Goal: Task Accomplishment & Management: Manage account settings

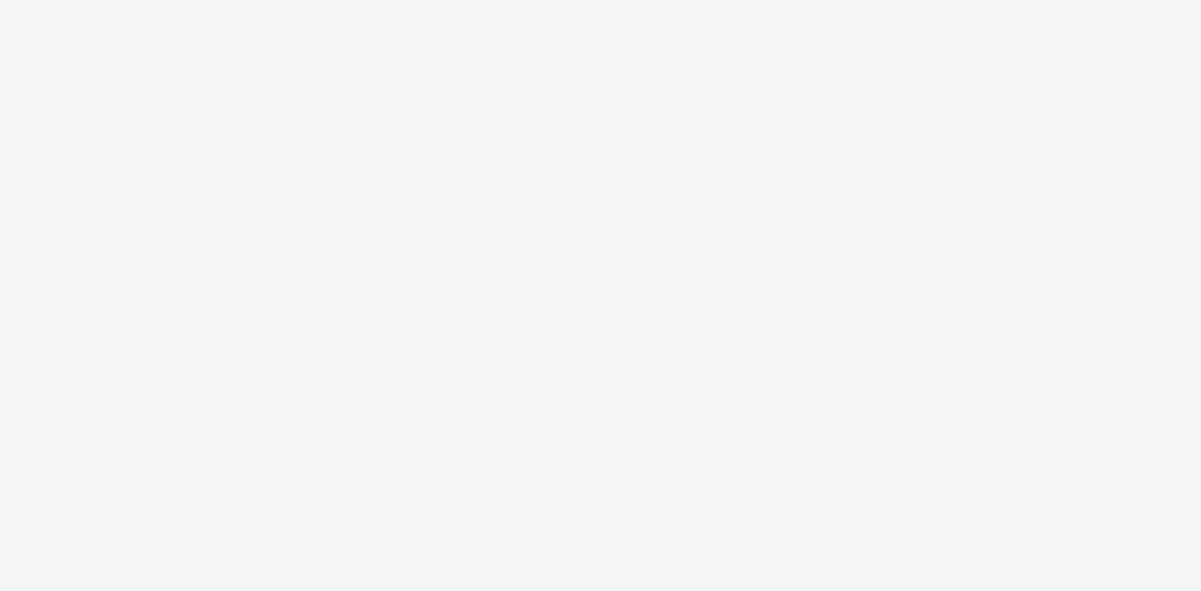
select select "38ed0f18-cbca-4106-be45-330e11e5f0af"
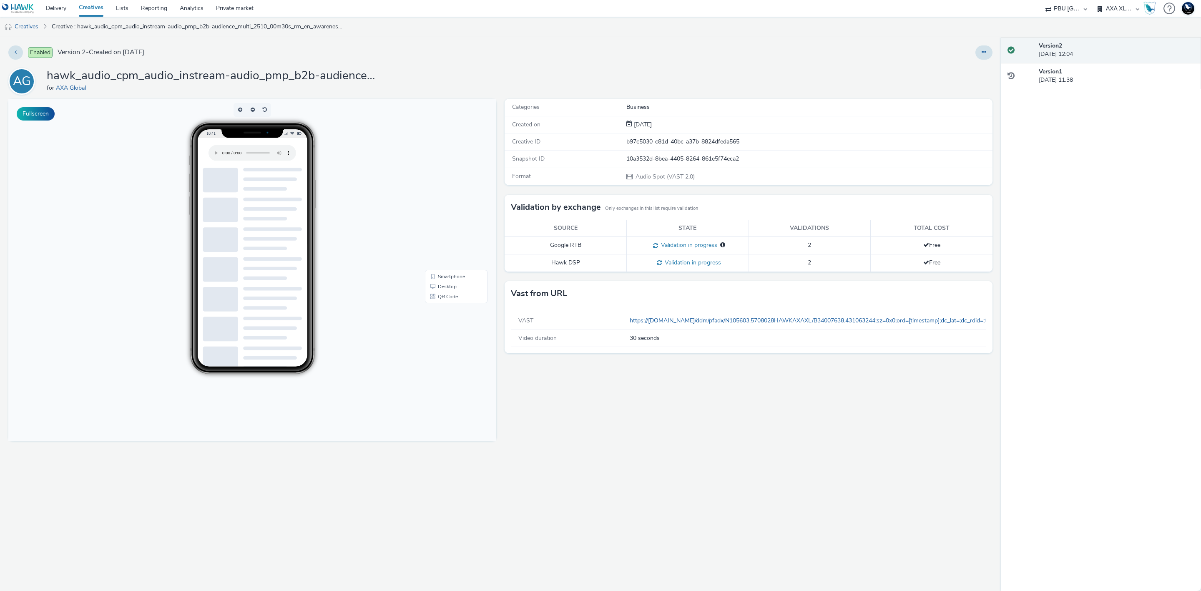
click at [676, 323] on link "https://[DOMAIN_NAME]/ddm/pfadx/N105603.5708028HAWKAXAXL/B34007638.431063244;sz…" at bounding box center [1095, 321] width 931 height 8
click at [24, 28] on link "Creatives" at bounding box center [21, 27] width 43 height 20
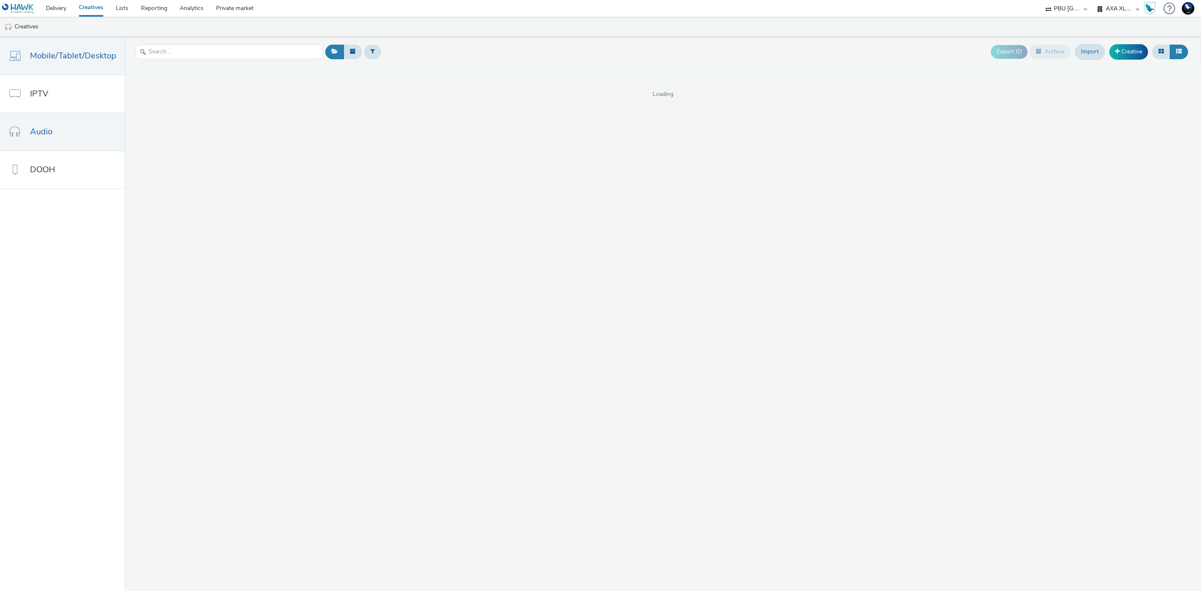
click at [65, 59] on span "Mobile/Tablet/Desktop" at bounding box center [73, 56] width 86 height 12
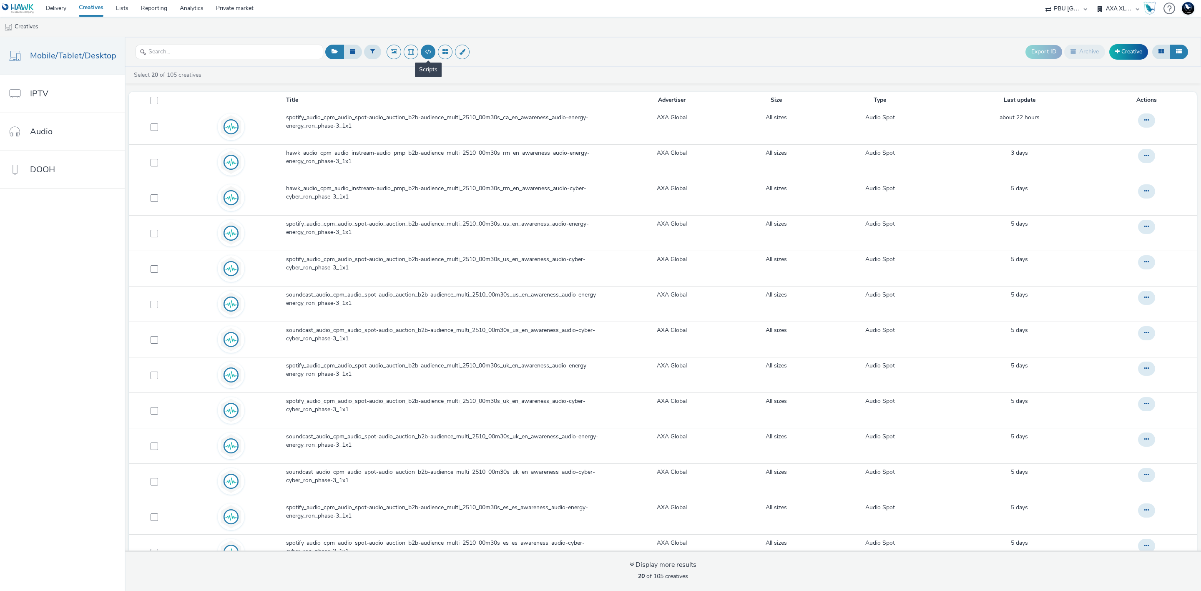
click at [431, 49] on button at bounding box center [428, 52] width 15 height 15
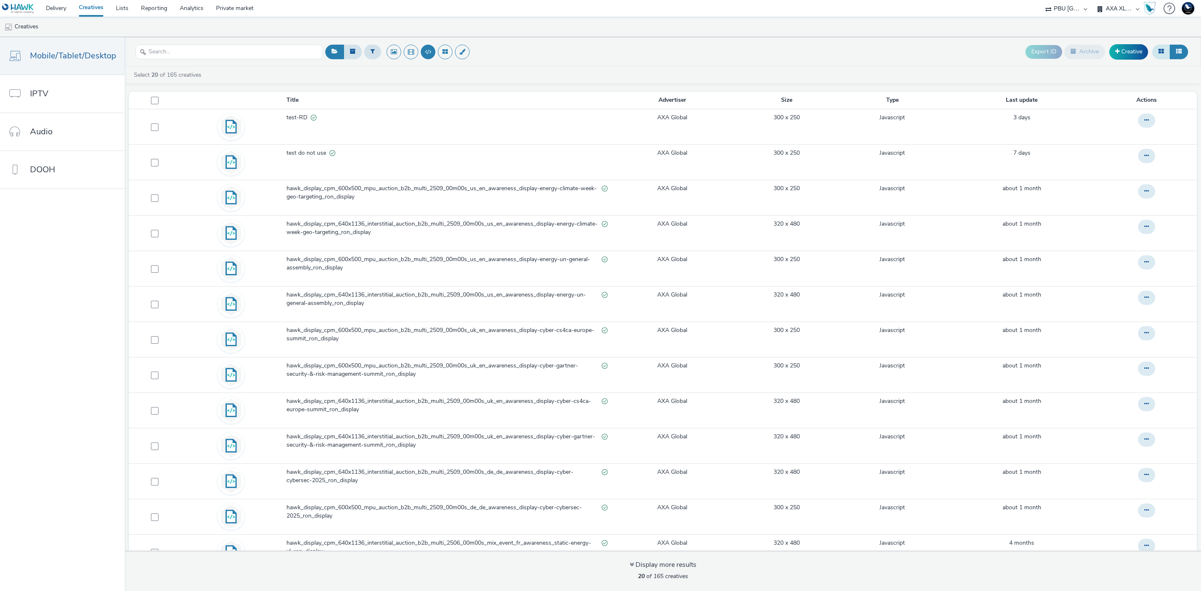
click at [1162, 49] on icon at bounding box center [1161, 51] width 5 height 6
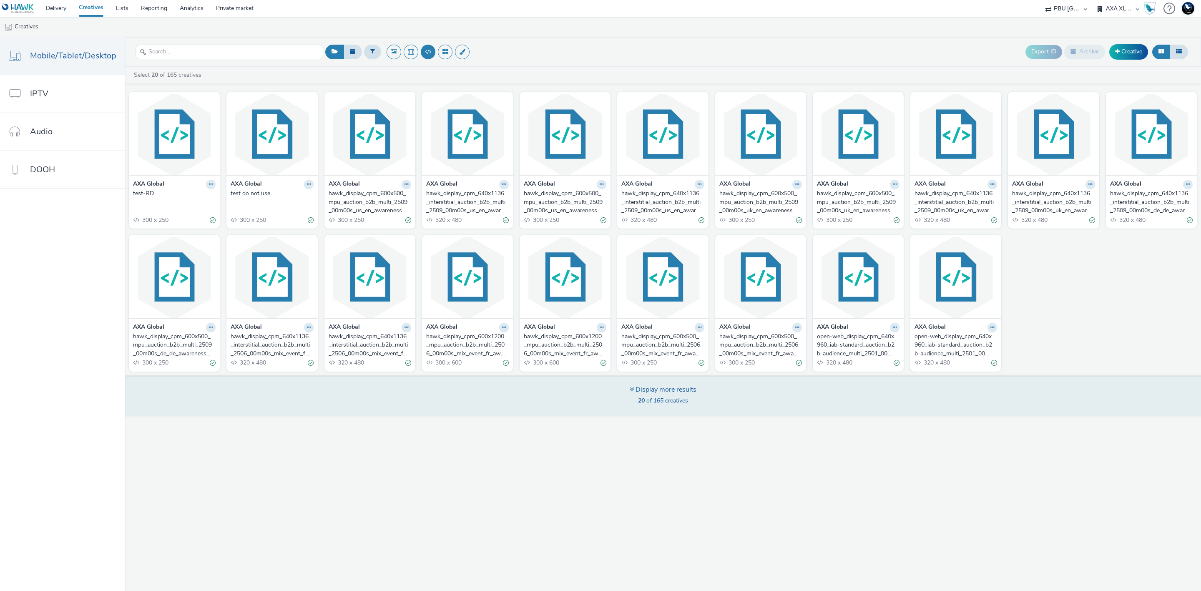
click at [684, 394] on div "Display more results" at bounding box center [663, 390] width 67 height 10
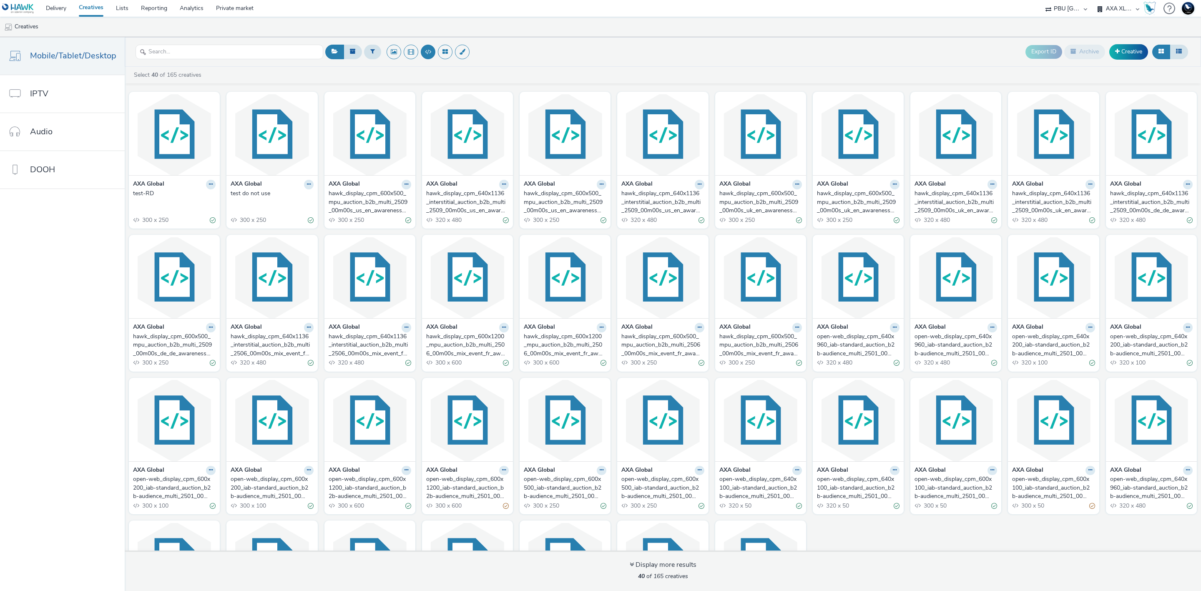
scroll to position [113, 0]
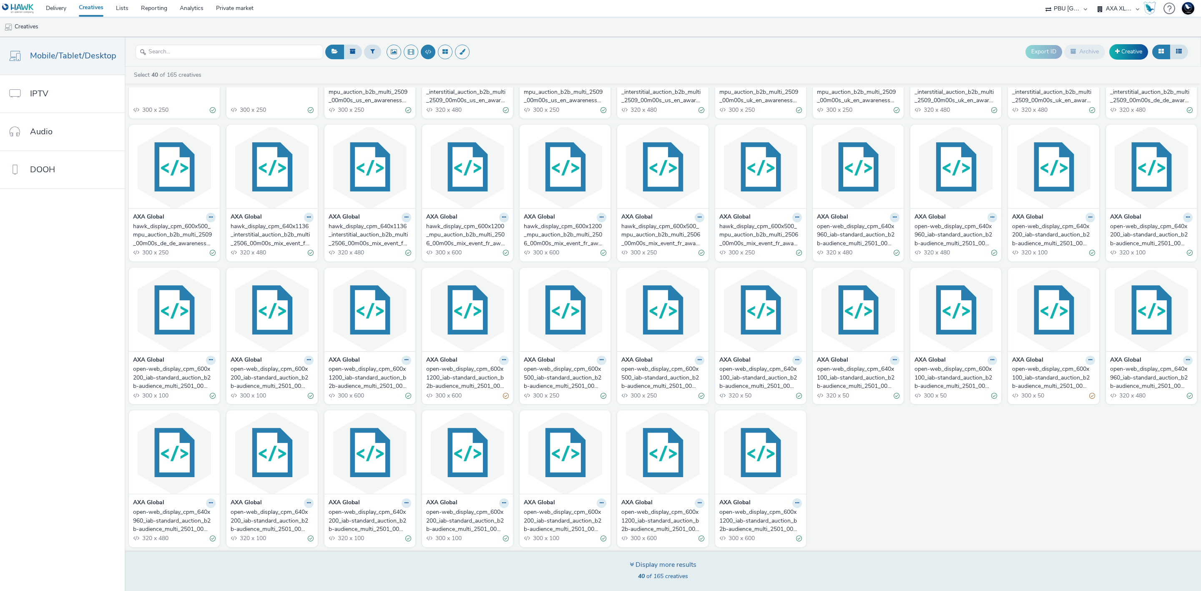
click at [679, 573] on span "40 of 165 creatives" at bounding box center [663, 576] width 50 height 8
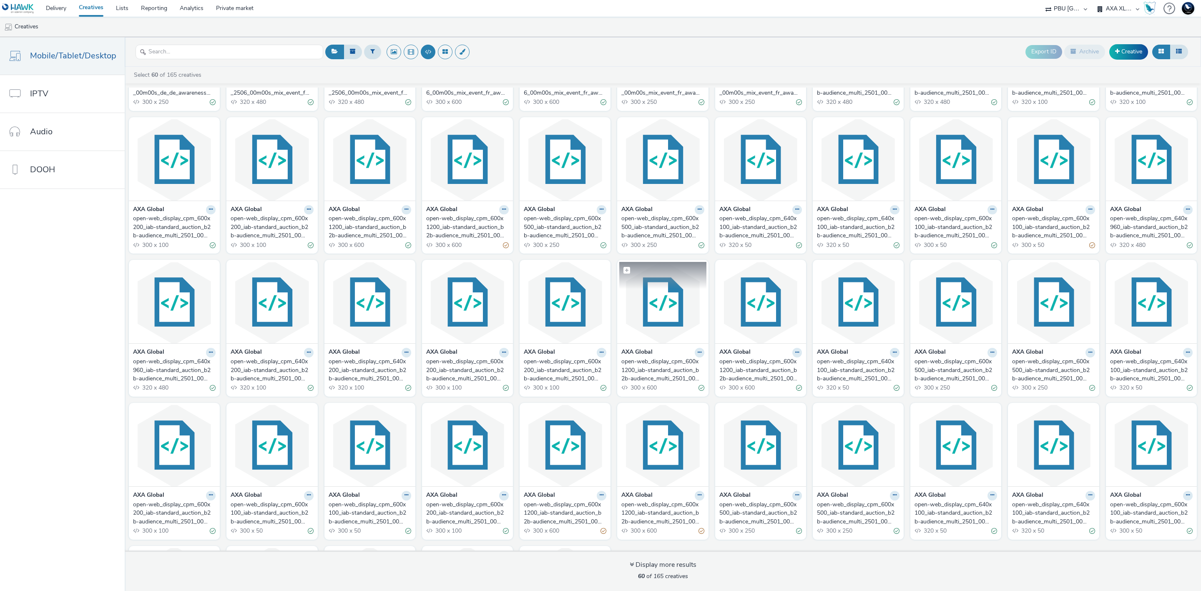
scroll to position [401, 0]
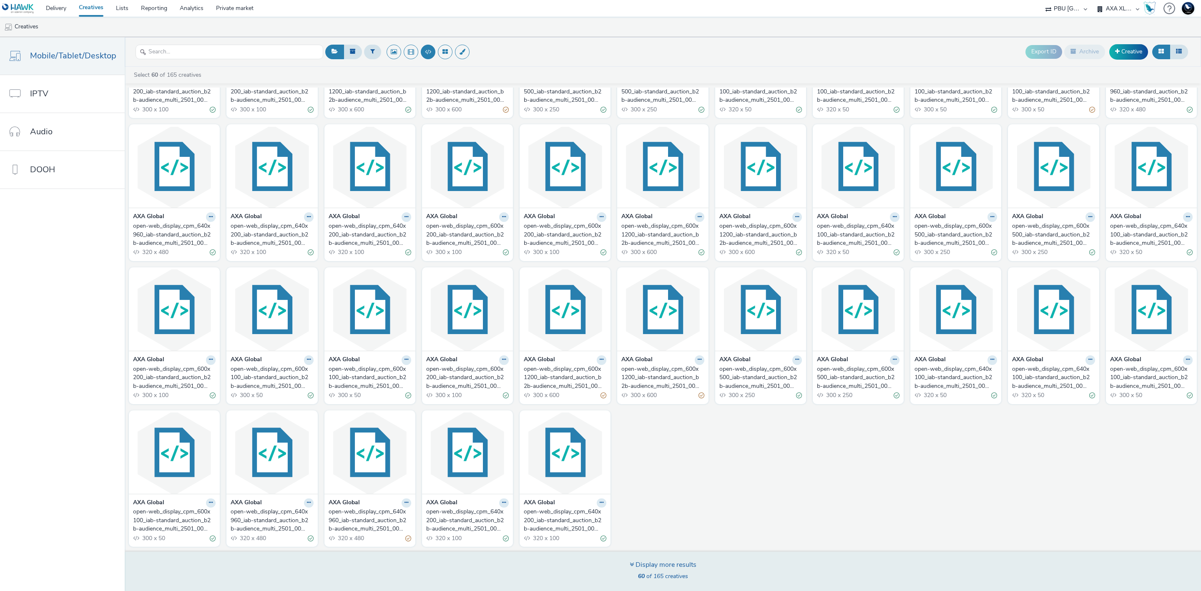
click at [671, 572] on span "60 of 165 creatives" at bounding box center [663, 576] width 50 height 8
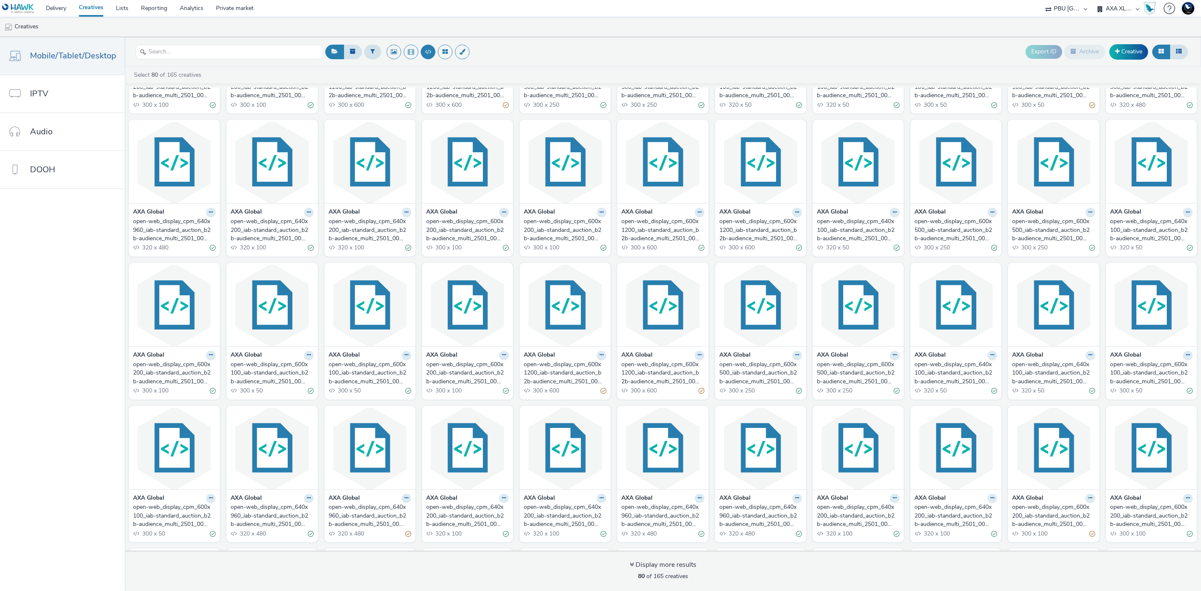
scroll to position [688, 0]
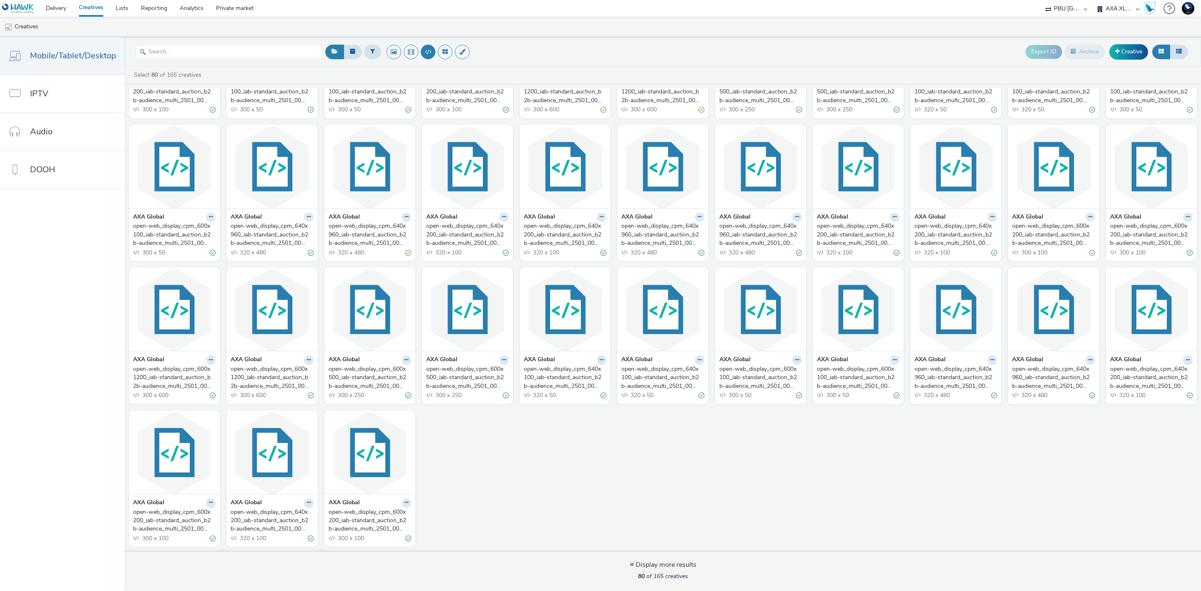
click at [366, 526] on div "open-web_display_cpm_600x200_iab-standard_auction_b2b-audience_multi_2501_00m00…" at bounding box center [368, 520] width 79 height 25
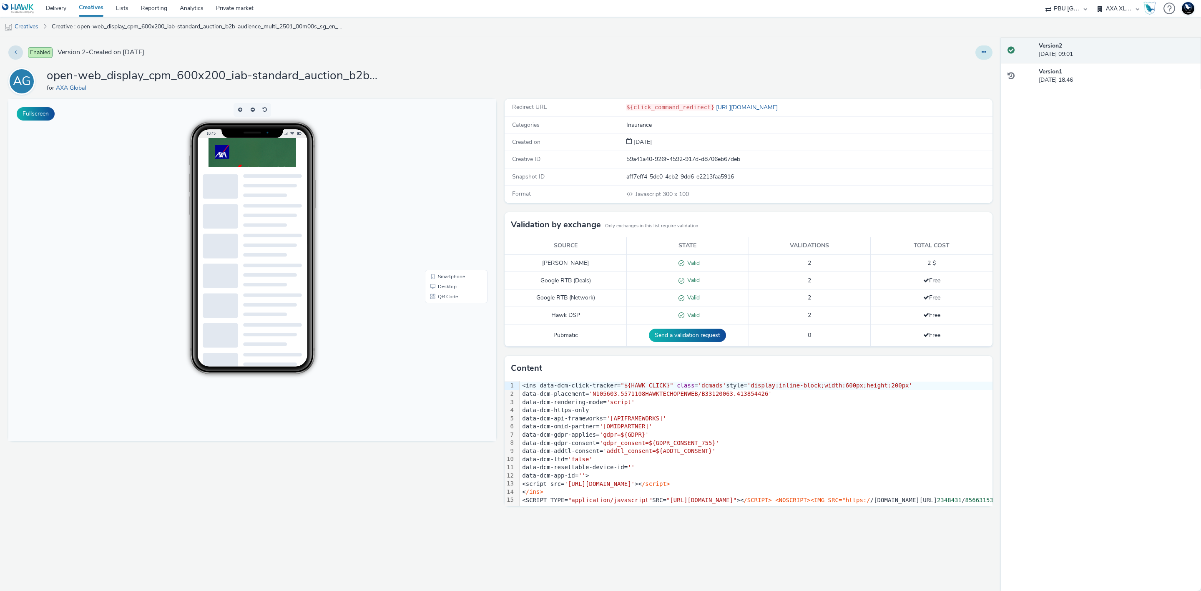
click at [987, 52] on button at bounding box center [984, 52] width 17 height 14
click at [971, 68] on link "Edit" at bounding box center [961, 69] width 63 height 17
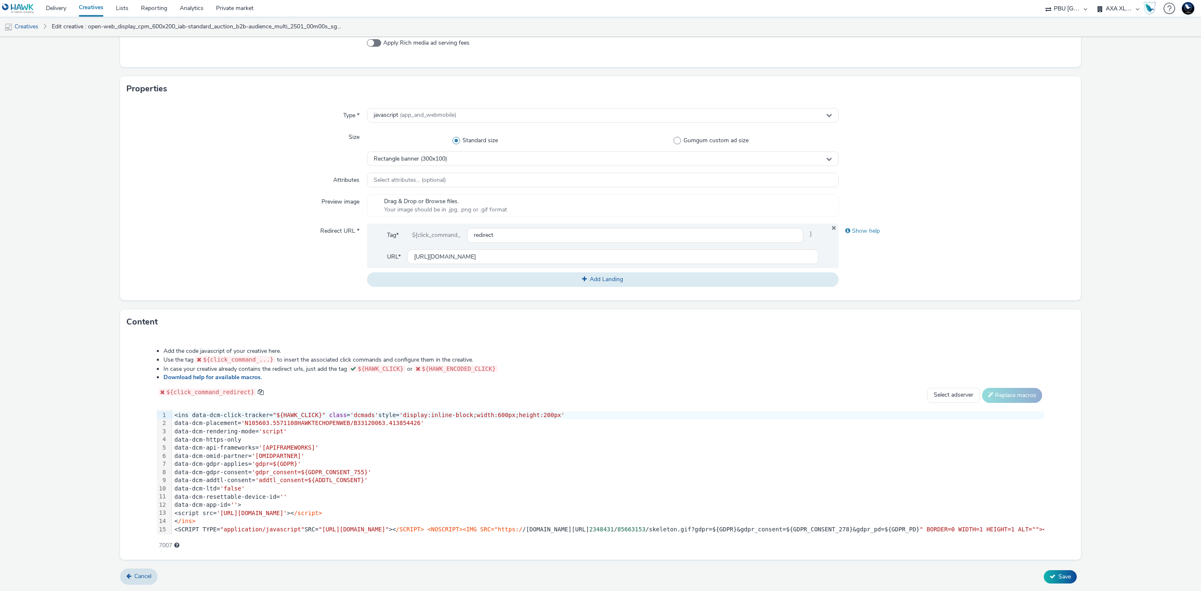
scroll to position [10, 0]
click at [164, 525] on div "15" at bounding box center [162, 529] width 10 height 8
drag, startPoint x: 171, startPoint y: 519, endPoint x: 218, endPoint y: 521, distance: 47.2
click at [218, 525] on div "<SCRIPT TYPE= "application/javascript" SRC= "https://pixel.adsafeprotected.com/…" at bounding box center [697, 529] width 1050 height 8
click at [319, 525] on span ""https://pixel.adsafeprotected.com/rjss/st/2348431/85663154/skeleton.js"" at bounding box center [354, 528] width 70 height 7
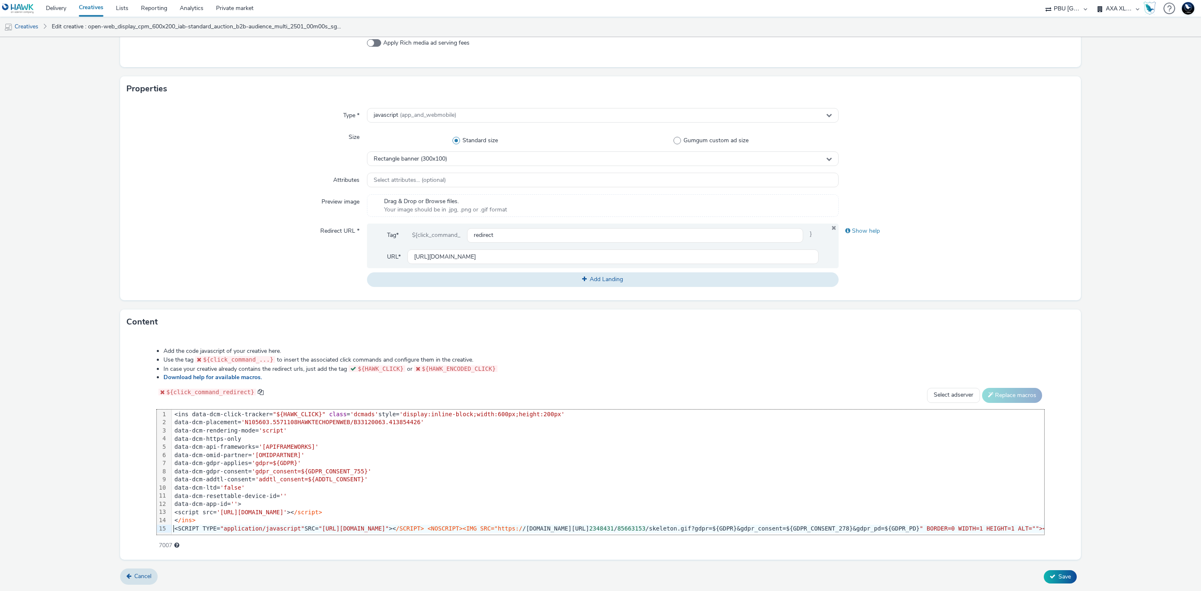
drag, startPoint x: 171, startPoint y: 520, endPoint x: 190, endPoint y: 520, distance: 18.8
click at [190, 525] on div "<SCRIPT TYPE= "application/javascript" SRC= "https://pixel.adsafeprotected.com/…" at bounding box center [697, 529] width 1050 height 8
click at [212, 525] on div "<SCRIPT TYPE= "application/javascript" SRC= "https://pixel.adsafeprotected.com/…" at bounding box center [697, 529] width 1050 height 8
drag, startPoint x: 311, startPoint y: 521, endPoint x: 537, endPoint y: 520, distance: 226.1
click at [389, 525] on span ""https://pixel.adsafeprotected.com/rjss/st/2348431/85663154/skeleton.js"" at bounding box center [354, 528] width 70 height 7
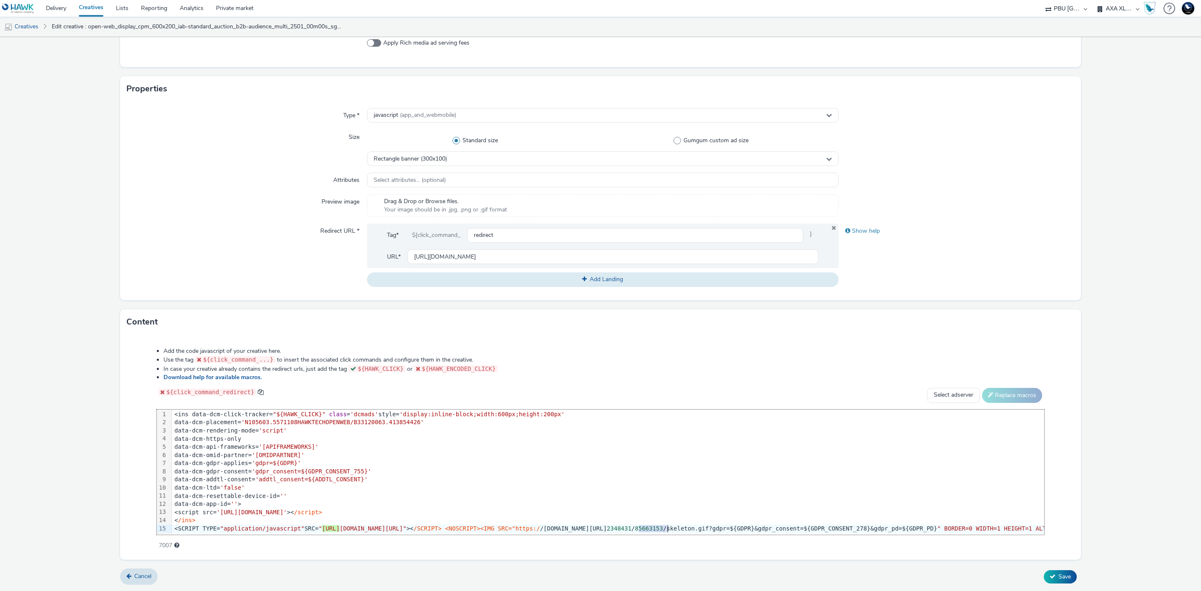
drag, startPoint x: 638, startPoint y: 519, endPoint x: 666, endPoint y: 519, distance: 27.9
click at [666, 525] on div "<SCRIPT TYPE= "application/javascript" SRC= " https://p ixel.adsafeprotected.co…" at bounding box center [697, 529] width 1050 height 8
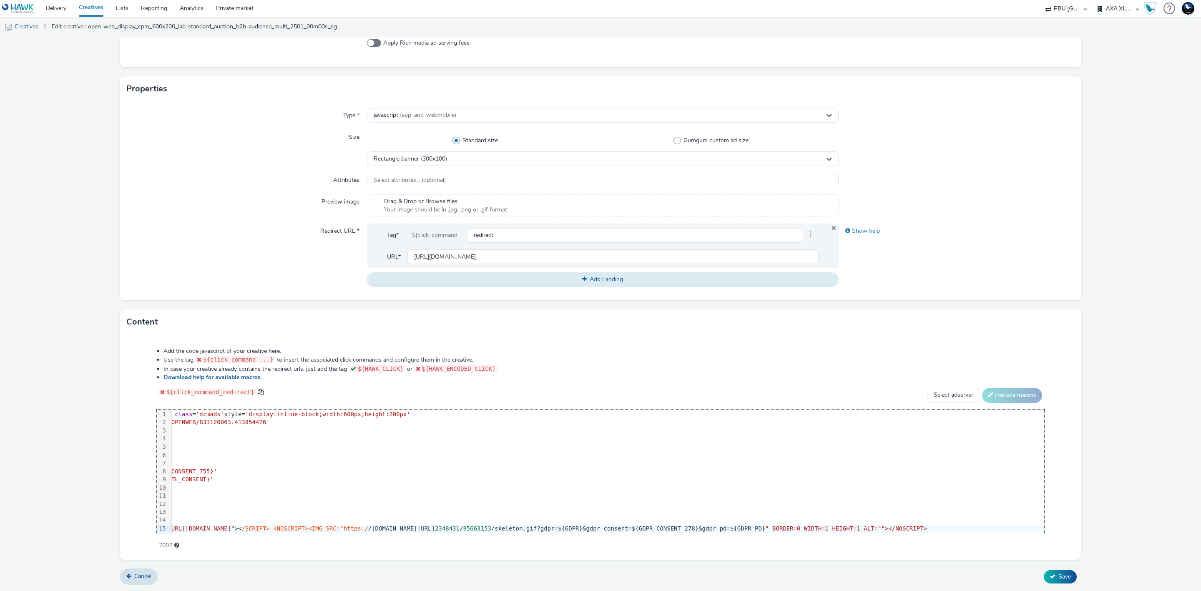
scroll to position [10, 156]
drag, startPoint x: 707, startPoint y: 519, endPoint x: 483, endPoint y: 517, distance: 224.4
click at [483, 525] on div "<SCRIPT TYPE= "application/javascript" SRC= "https://pixel.adsafeprotected.com/…" at bounding box center [541, 529] width 1050 height 8
click at [533, 525] on div "<SCRIPT TYPE= "application/javascript" SRC= "https://pixel.adsafeprotected.com/…" at bounding box center [541, 529] width 1050 height 8
drag, startPoint x: 483, startPoint y: 519, endPoint x: 706, endPoint y: 525, distance: 223.2
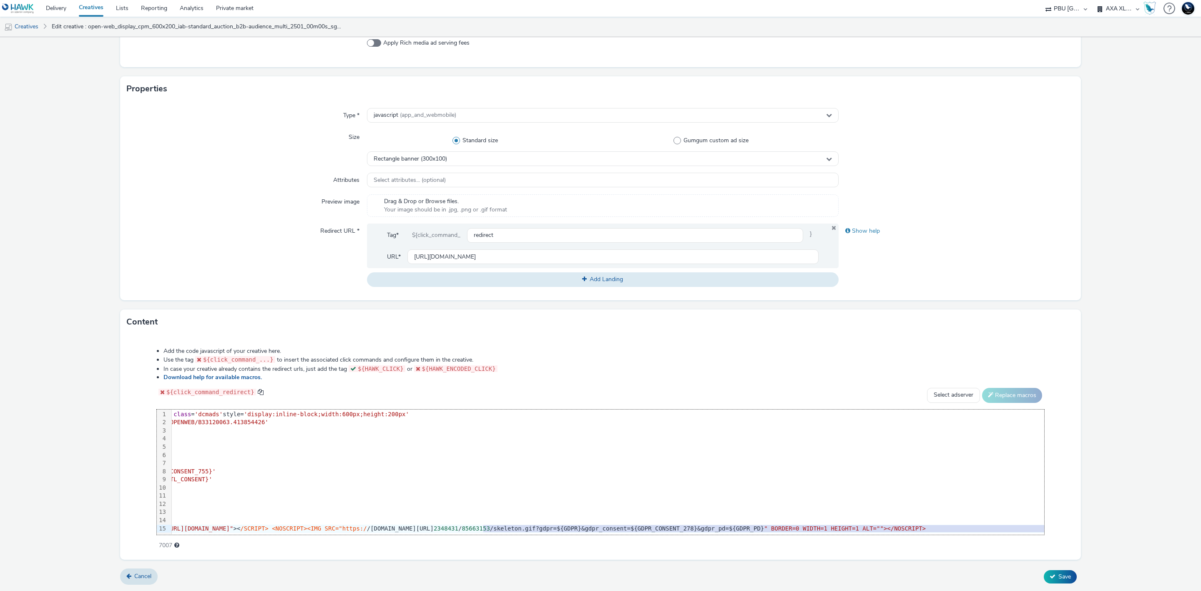
click at [706, 525] on div "<ins data-dcm-click-tracker= "${HAWK_CLICK}" class = 'dcmads' style= 'display:i…" at bounding box center [541, 472] width 1050 height 126
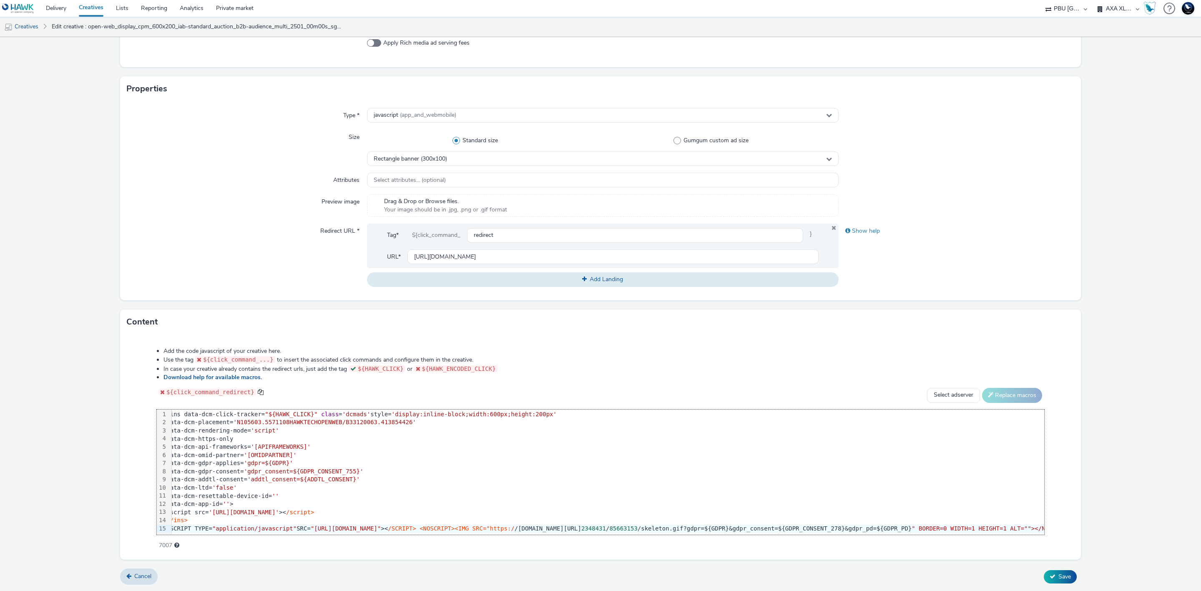
scroll to position [10, 0]
drag, startPoint x: 535, startPoint y: 517, endPoint x: 503, endPoint y: 521, distance: 31.5
click at [389, 525] on span ""https://pixel.adsafeprotected.com/rjss/st/2348431/85663154/skeleton.js"" at bounding box center [354, 528] width 70 height 7
click at [522, 525] on span "/SCRIPT> <NOSCRIPT><IMG SRC="https:/" at bounding box center [459, 528] width 126 height 7
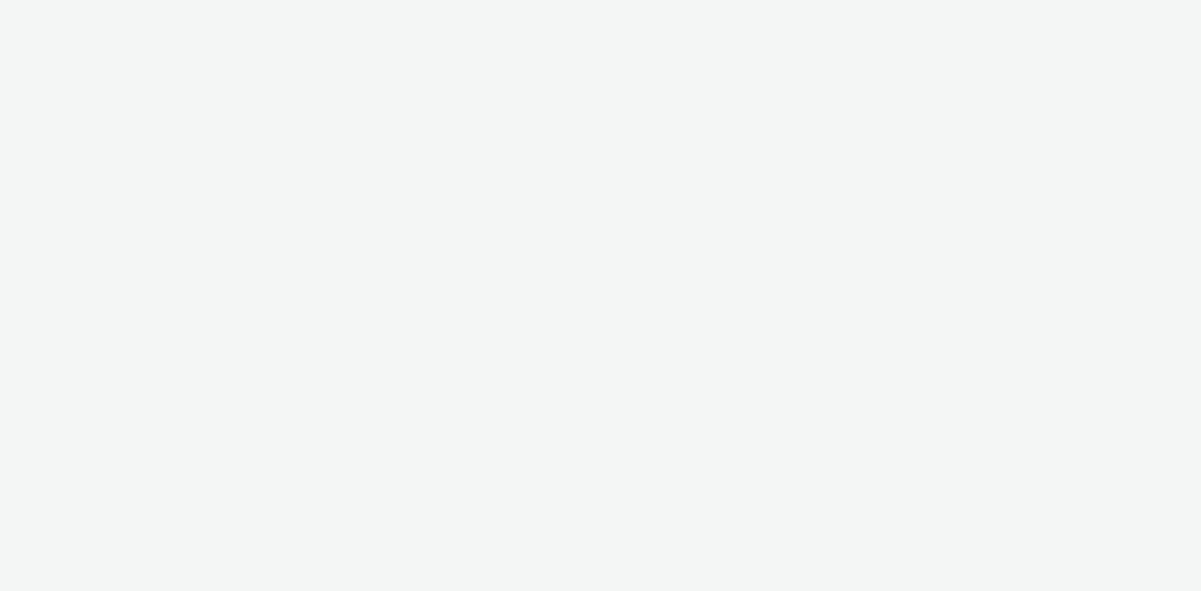
select select "38ed0f18-cbca-4106-be45-330e11e5f0af"
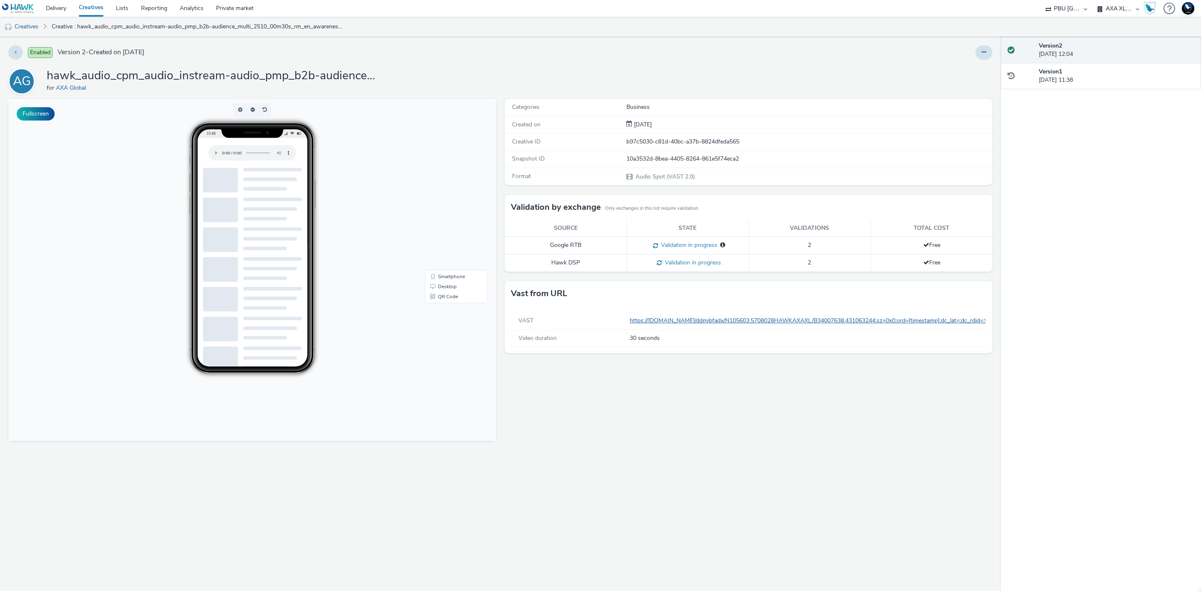
click at [718, 322] on link "https://[DOMAIN_NAME]/ddm/pfadx/N105603.5708028HAWKAXAXL/B34007638.431063244;sz…" at bounding box center [1095, 321] width 931 height 8
click at [348, 79] on h1 "hawk_audio_cpm_audio_instream-audio_pmp_b2b-audience_multi_2510_00m30s_rm_en_aw…" at bounding box center [214, 76] width 334 height 16
copy h1 "hawk_audio_cpm_audio_instream-audio_pmp_b2b-audience_multi_2510_00m30s_rm_en_aw…"
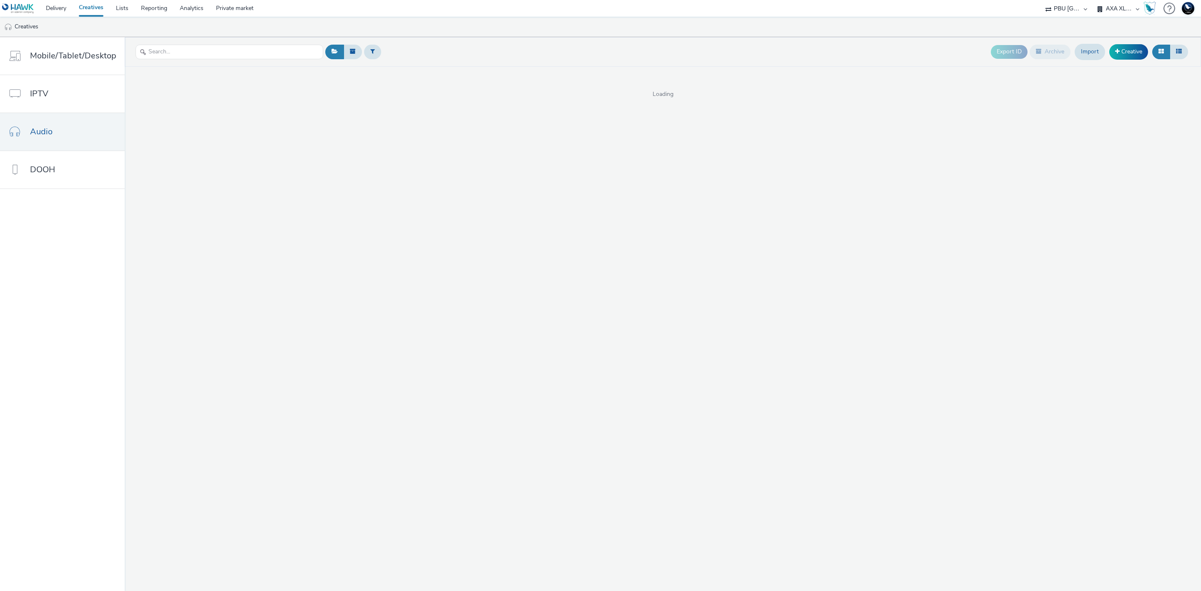
select select "38ed0f18-cbca-4106-be45-330e11e5f0af"
click at [1128, 50] on link "Creative" at bounding box center [1128, 51] width 39 height 15
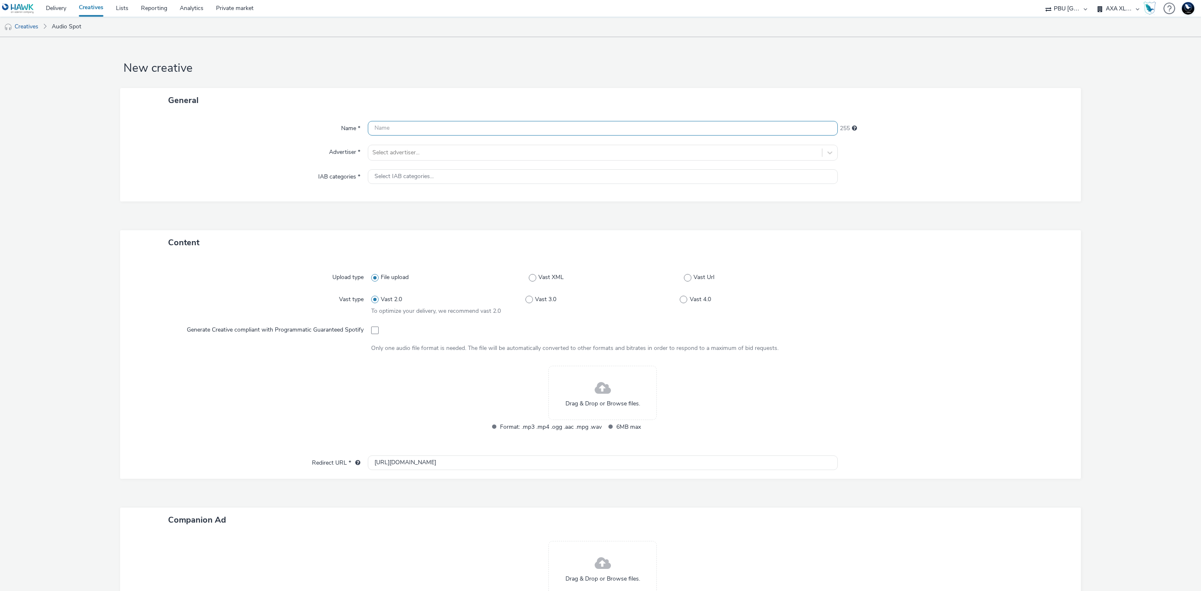
paste input "hawk_audio_cpm_audio_instream-audio_pmp_b2b-audience_multi_2510_00m30s_rm_en_aw…"
click at [727, 133] on input "text" at bounding box center [603, 128] width 470 height 15
click at [375, 126] on input "hawk_audio_cpm_audio_instream-audio_pmp_b2b-audience_multi_2510_00m30s_rm_en_aw…" at bounding box center [603, 128] width 470 height 15
type input "TEST-SARAH_hawk_audio_cpm_audio_instream-audio_pmp_b2b-audience_multi_2510_00m3…"
click at [395, 149] on div at bounding box center [594, 153] width 445 height 10
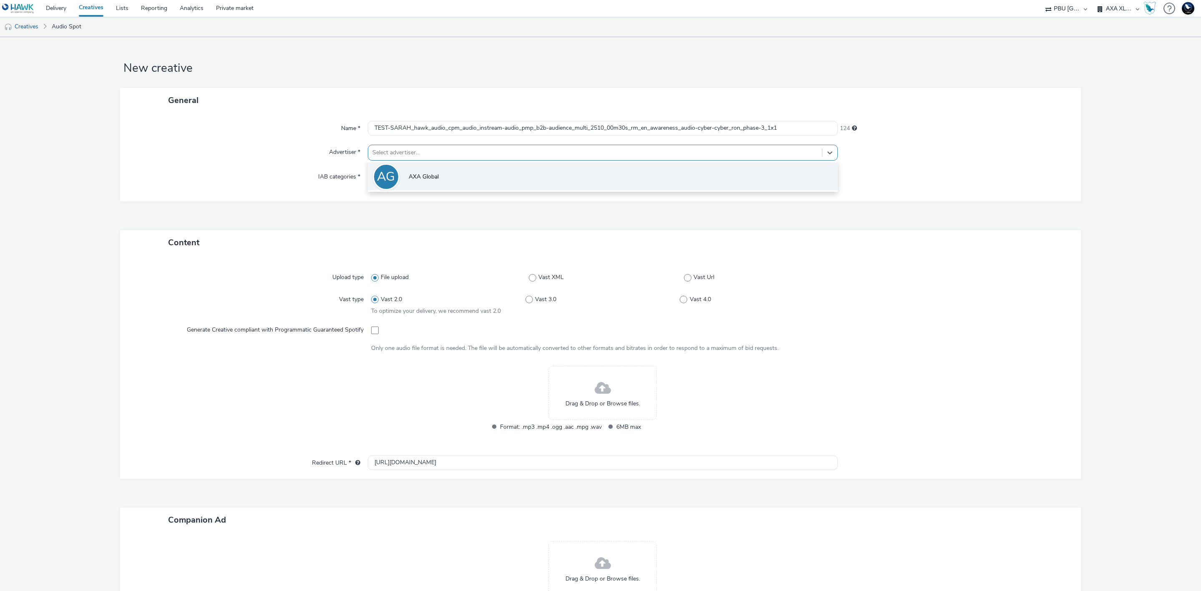
click at [418, 171] on li "AG AXA Global" at bounding box center [603, 176] width 470 height 28
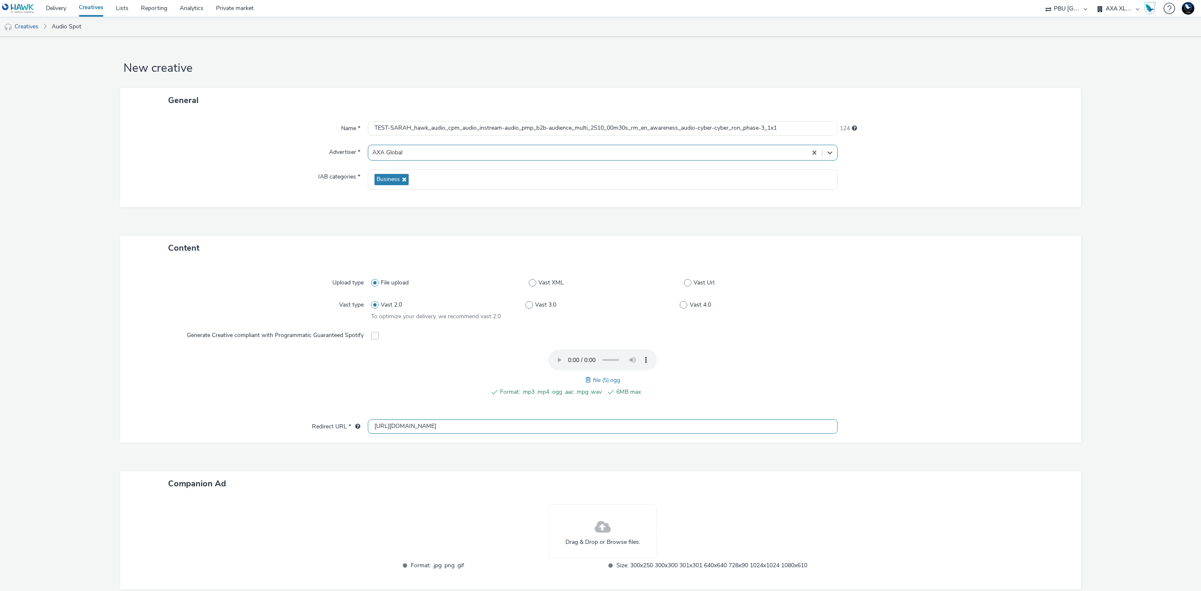
click at [628, 425] on input "http://axa.com" at bounding box center [603, 426] width 470 height 15
paste input "s://axaxl.com/facing-into-risk?utm_source=hawk&utm_medium=Audio&utm_campaign=25…"
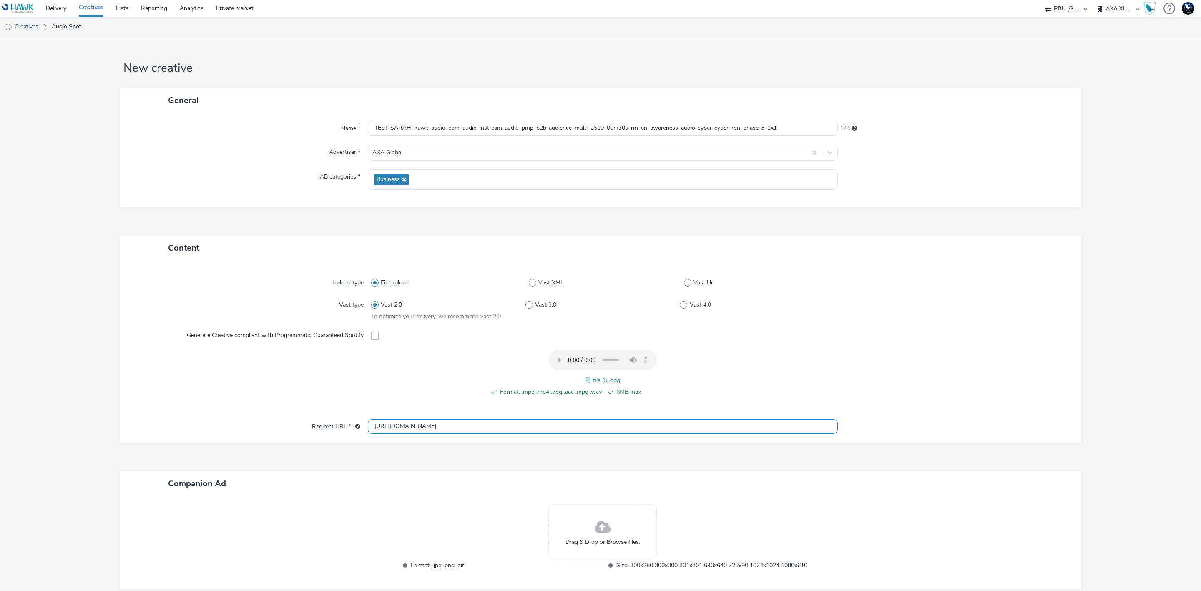
type input "https://axaxl.com/facing-into-risk?utm_source=hawk&utm_medium=Audio&utm_campaig…"
click at [1014, 383] on div at bounding box center [951, 378] width 232 height 56
click at [766, 425] on input "https://axaxl.com/facing-into-risk?utm_source=hawk&utm_medium=Audio&utm_campaig…" at bounding box center [603, 426] width 470 height 15
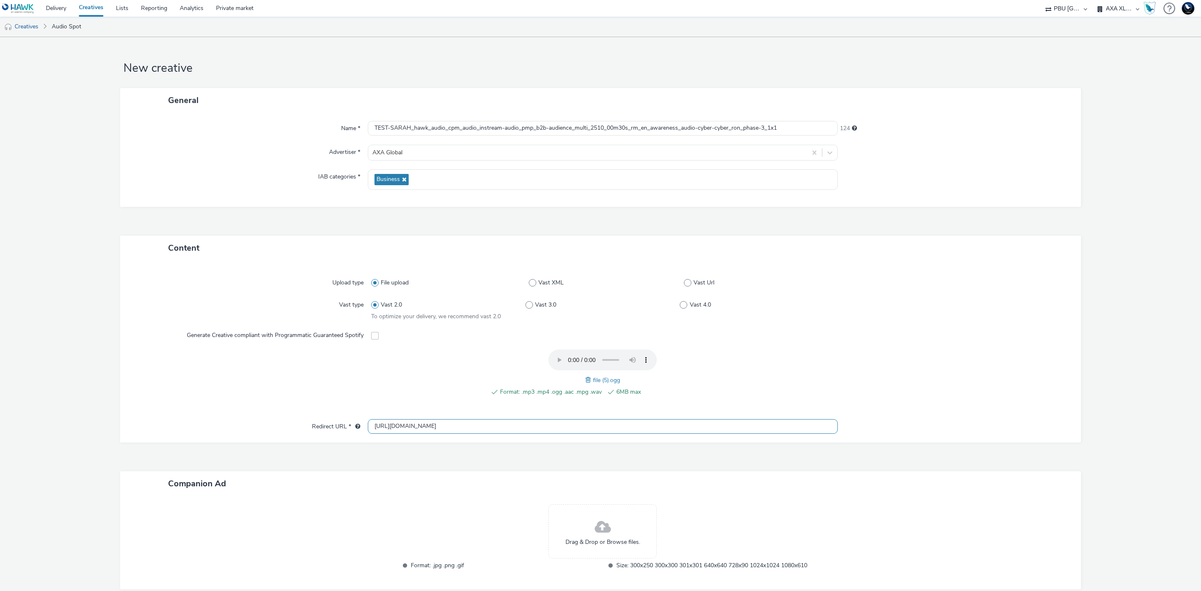
click at [766, 425] on input "https://axaxl.com/facing-into-risk?utm_source=hawk&utm_medium=Audio&utm_campaig…" at bounding box center [603, 426] width 470 height 15
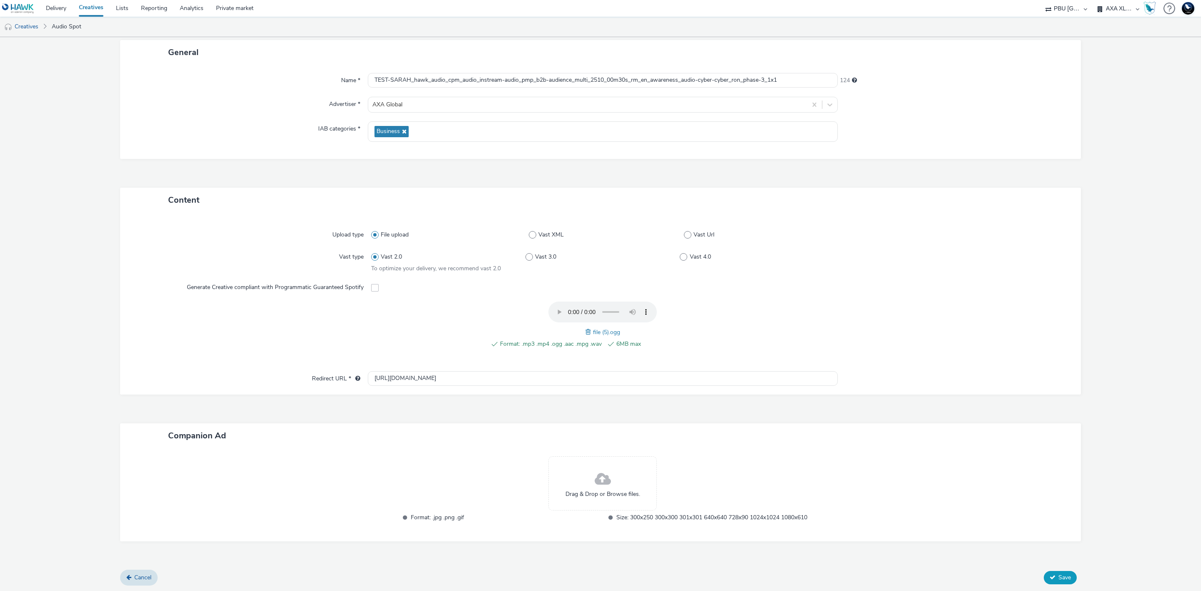
click at [1059, 576] on span "Save" at bounding box center [1065, 577] width 13 height 8
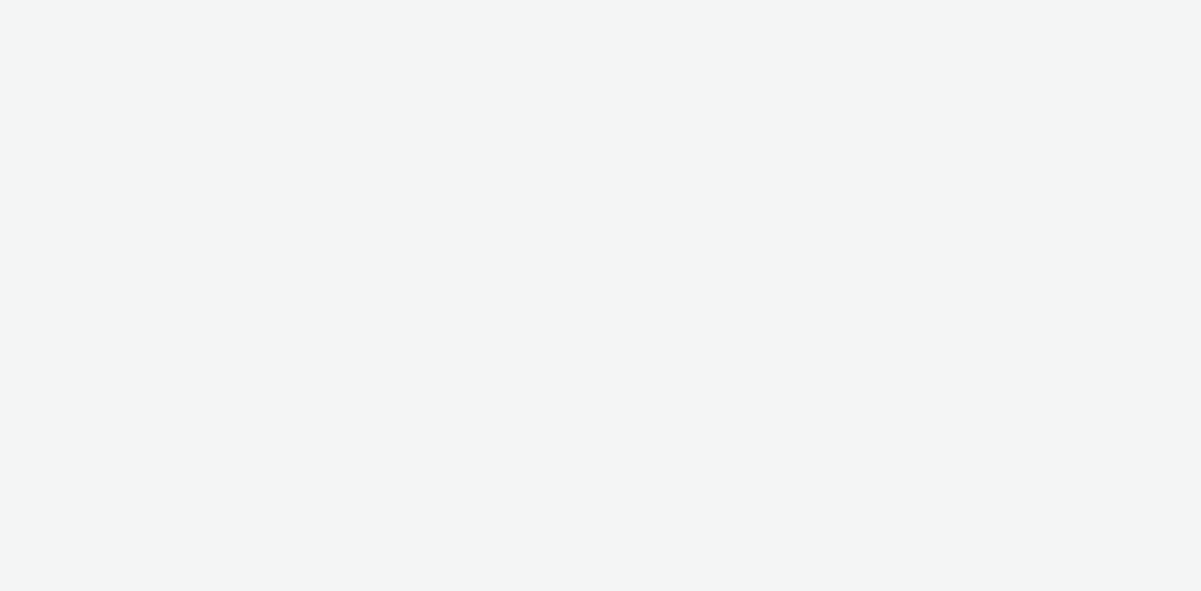
select select "38ed0f18-cbca-4106-be45-330e11e5f0af"
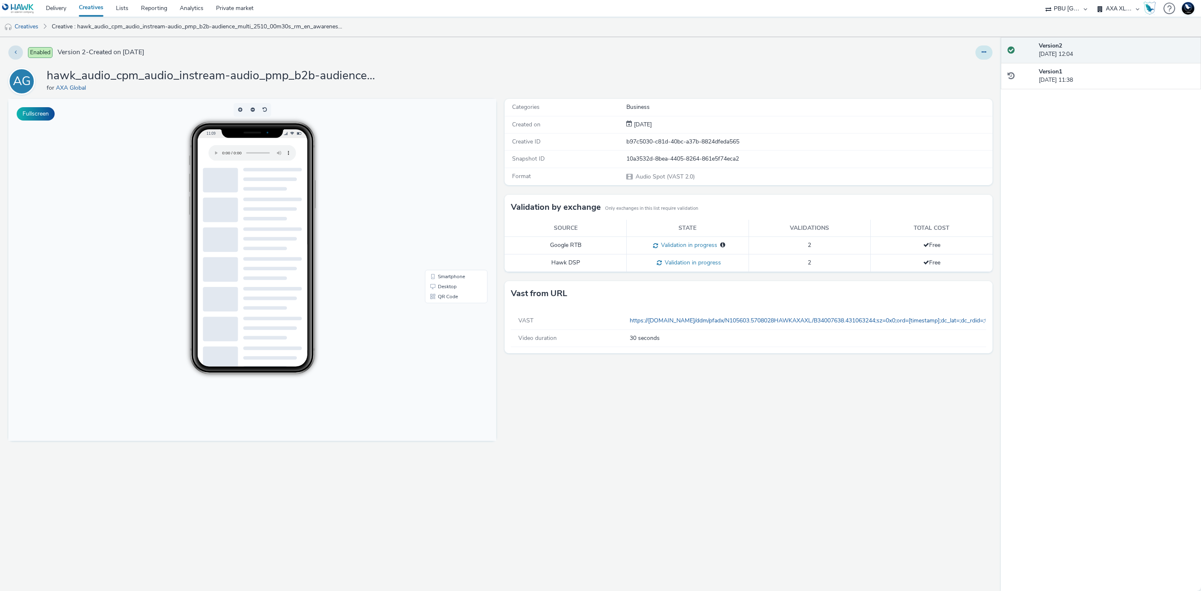
click at [990, 52] on button at bounding box center [984, 52] width 17 height 14
click at [969, 68] on link "Edit" at bounding box center [961, 69] width 63 height 17
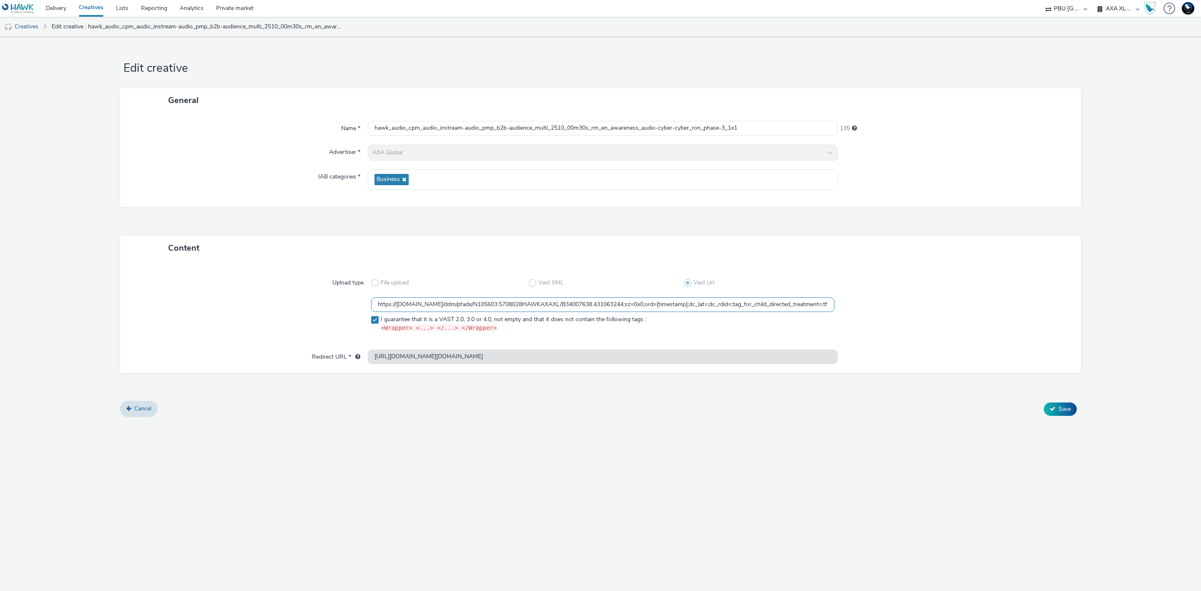
click at [528, 304] on input "https://ad.doubleclick.net/ddm/pfadx/N105603.5708028HAWKAXAXL/B34007638.4310632…" at bounding box center [602, 304] width 463 height 15
click at [608, 292] on div "Upload type File upload Vast XML Vast Url https://ad.doubleclick.net/ddm/pfadx/…" at bounding box center [600, 309] width 944 height 80
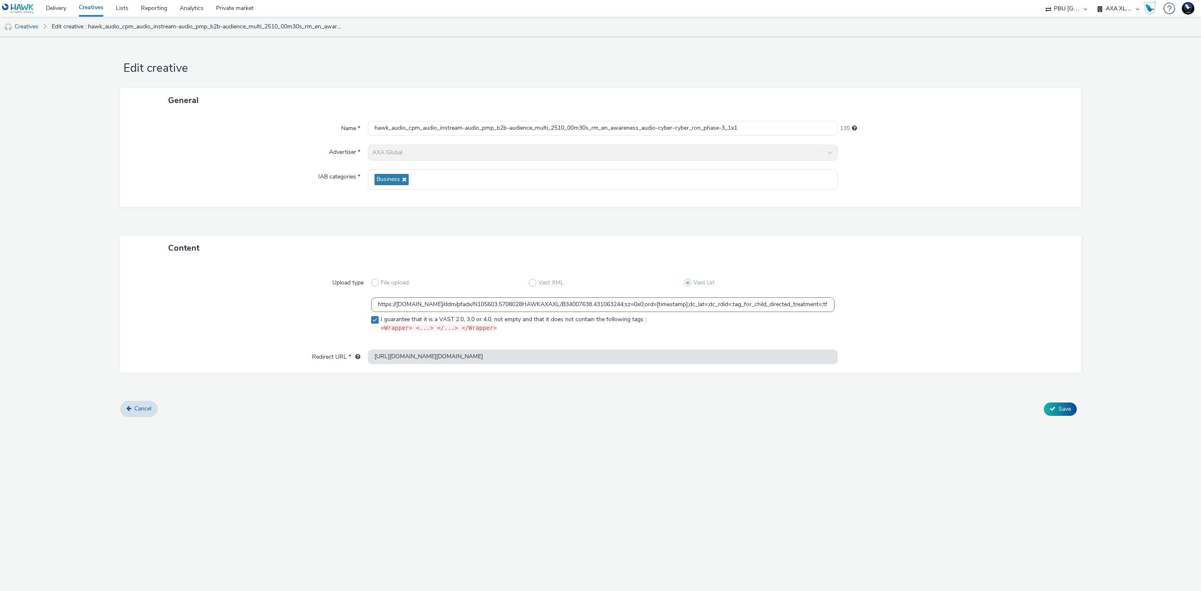
scroll to position [0, 508]
drag, startPoint x: 661, startPoint y: 303, endPoint x: 898, endPoint y: 292, distance: 238.0
click at [898, 292] on div "Upload type File upload Vast XML Vast Url https://ad.doubleclick.net/ddm/pfadx/…" at bounding box center [600, 309] width 944 height 80
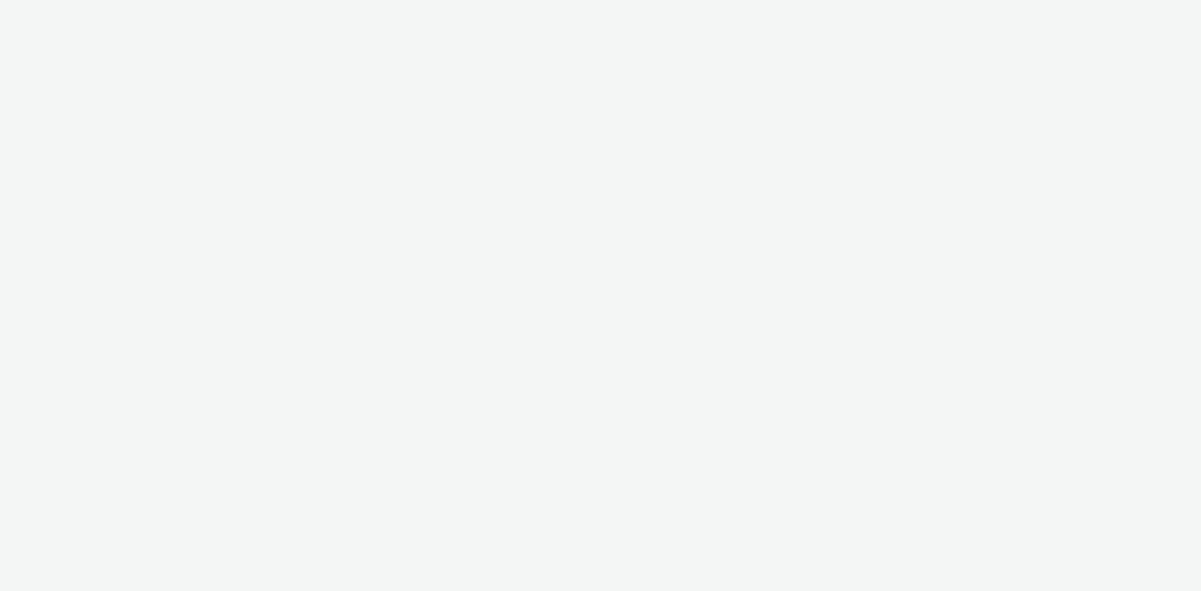
select select "38ed0f18-cbca-4106-be45-330e11e5f0af"
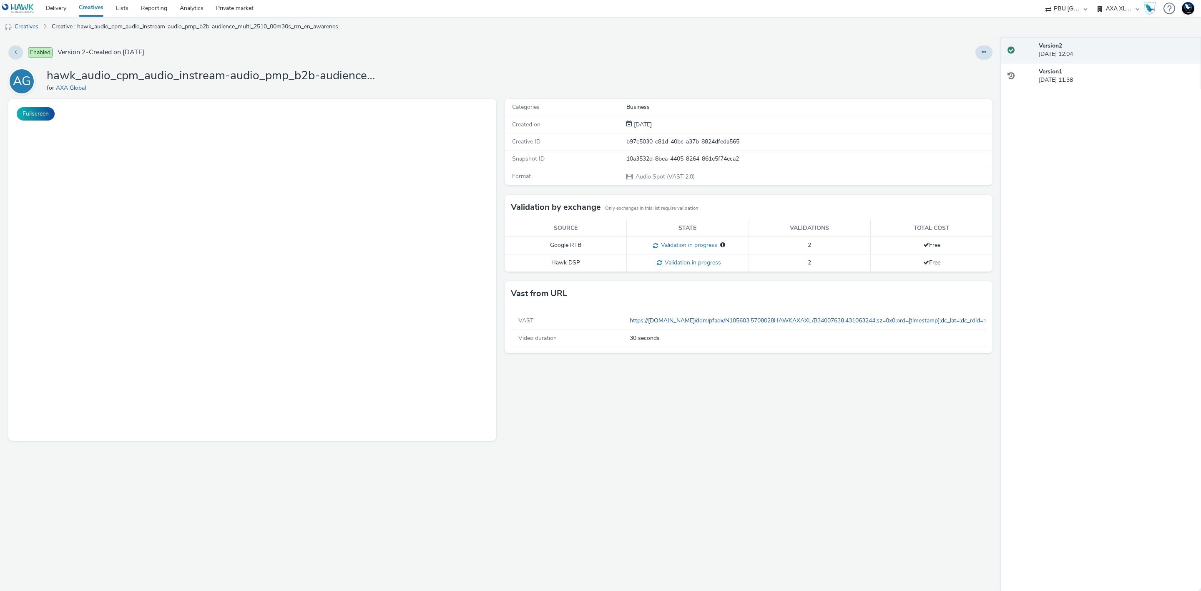
drag, startPoint x: 0, startPoint y: 0, endPoint x: 843, endPoint y: 132, distance: 853.6
click at [843, 132] on div "Categories Business Created on [DATE] Creative ID b97c5030-c81d-40bc-a37b-8824d…" at bounding box center [746, 345] width 492 height 492
click at [983, 52] on icon at bounding box center [984, 52] width 5 height 6
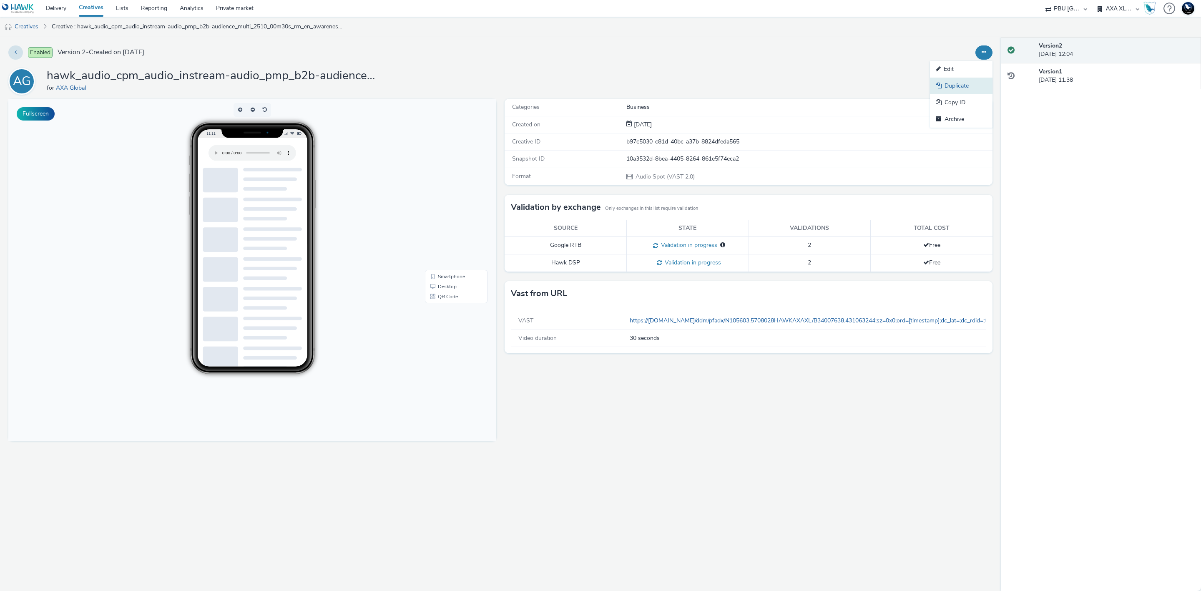
click at [976, 86] on link "Duplicate" at bounding box center [961, 86] width 63 height 17
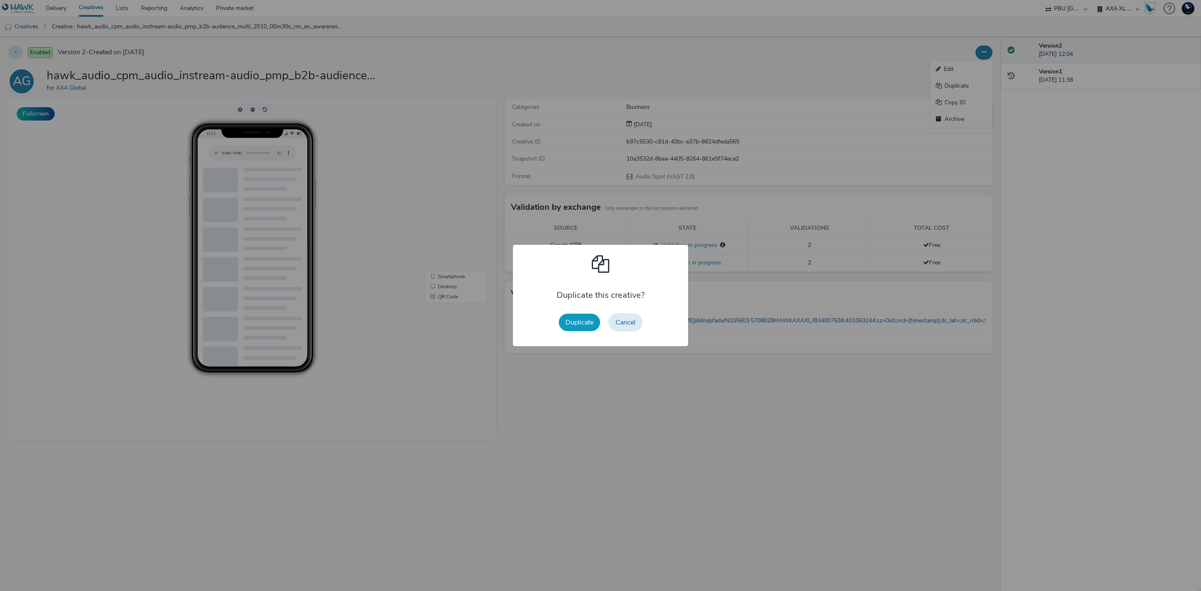
click at [583, 319] on button "Duplicate" at bounding box center [579, 323] width 41 height 18
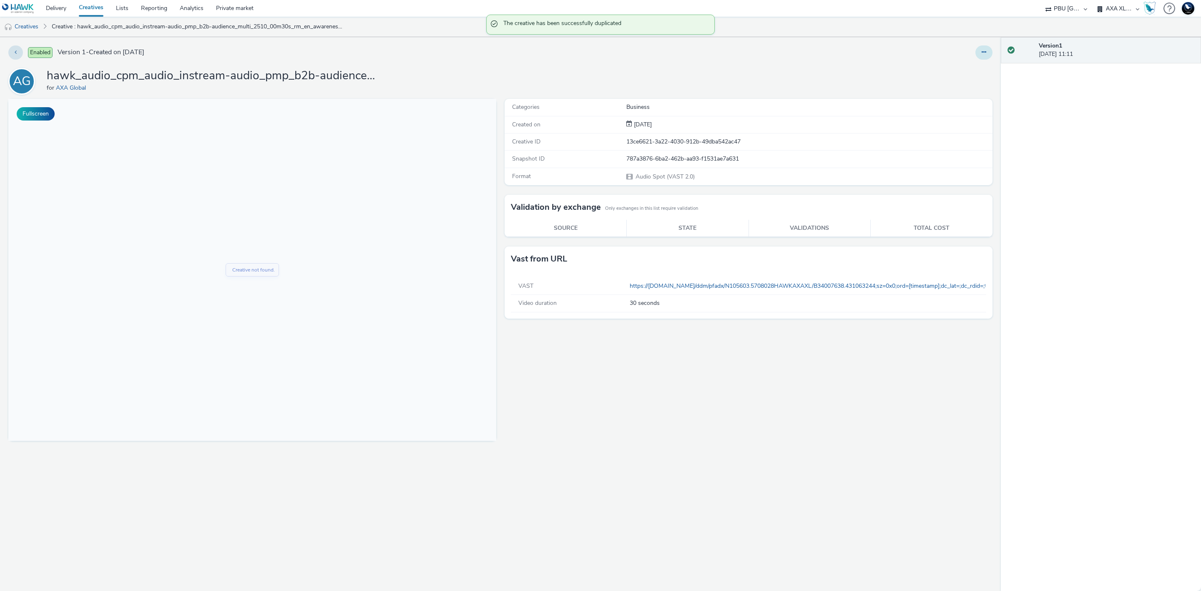
click at [990, 54] on button at bounding box center [984, 52] width 17 height 14
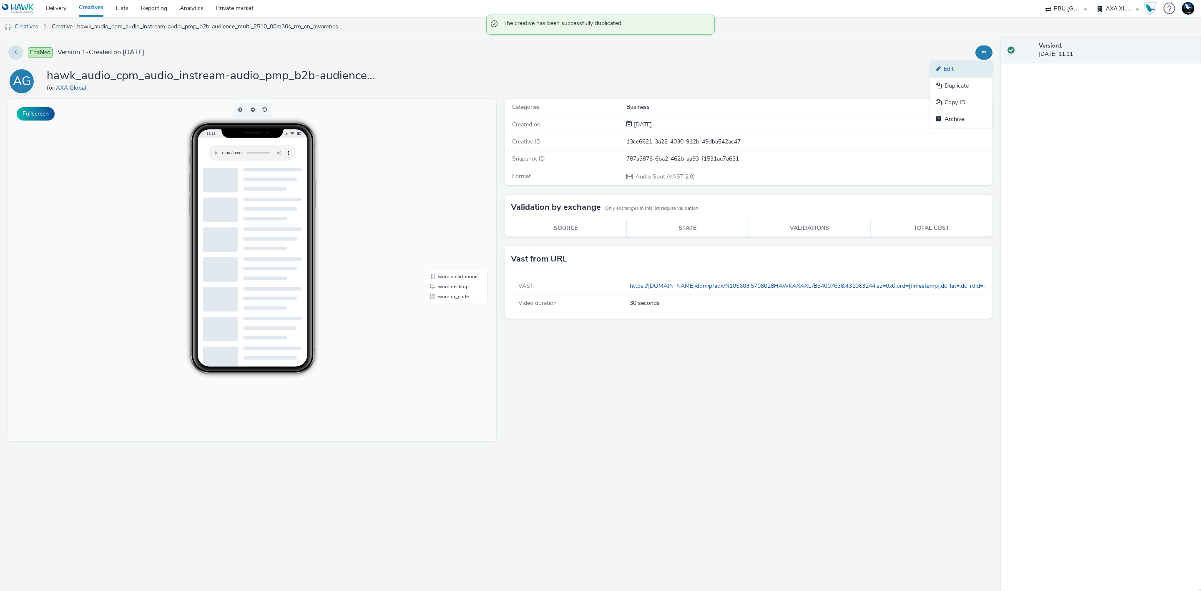
click at [956, 66] on link "Edit" at bounding box center [961, 69] width 63 height 17
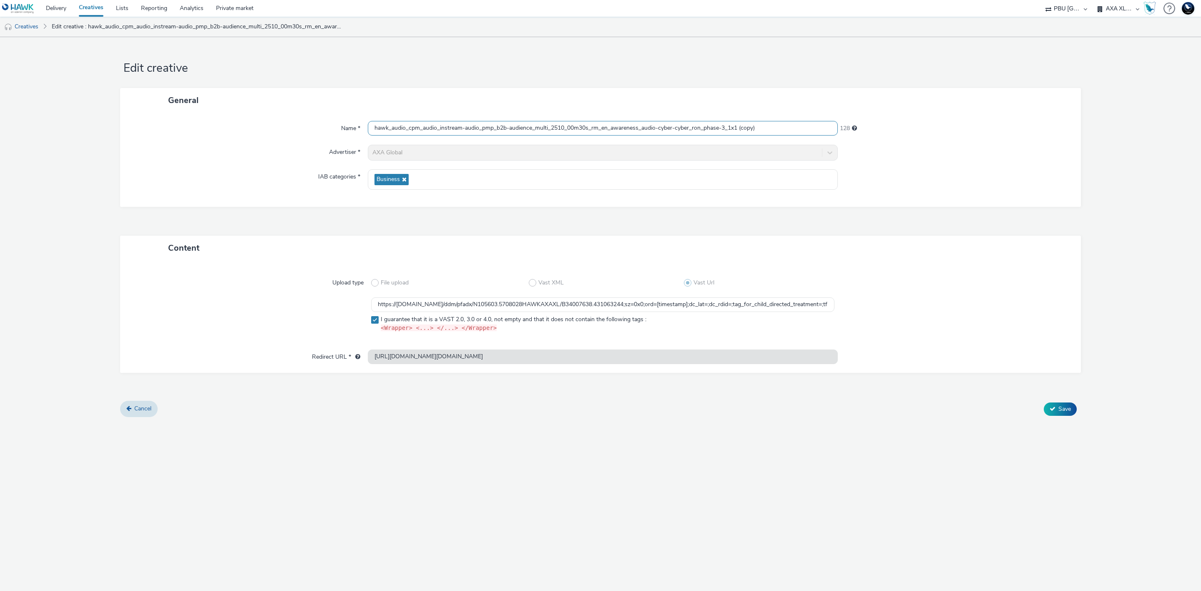
click at [377, 128] on input "hawk_audio_cpm_audio_instream-audio_pmp_b2b-audience_multi_2510_00m30s_rm_en_aw…" at bounding box center [603, 128] width 470 height 15
type input "[PERSON_NAME]-audio_pmp_b2b-audience_multi_2510_00m30s_rm_en_awareness_audio-cy…"
drag, startPoint x: 761, startPoint y: 303, endPoint x: 957, endPoint y: 297, distance: 196.1
click at [957, 297] on div "Upload type File upload Vast XML Vast Url https://[DOMAIN_NAME]/ddm/pfadx/N1056…" at bounding box center [600, 309] width 944 height 80
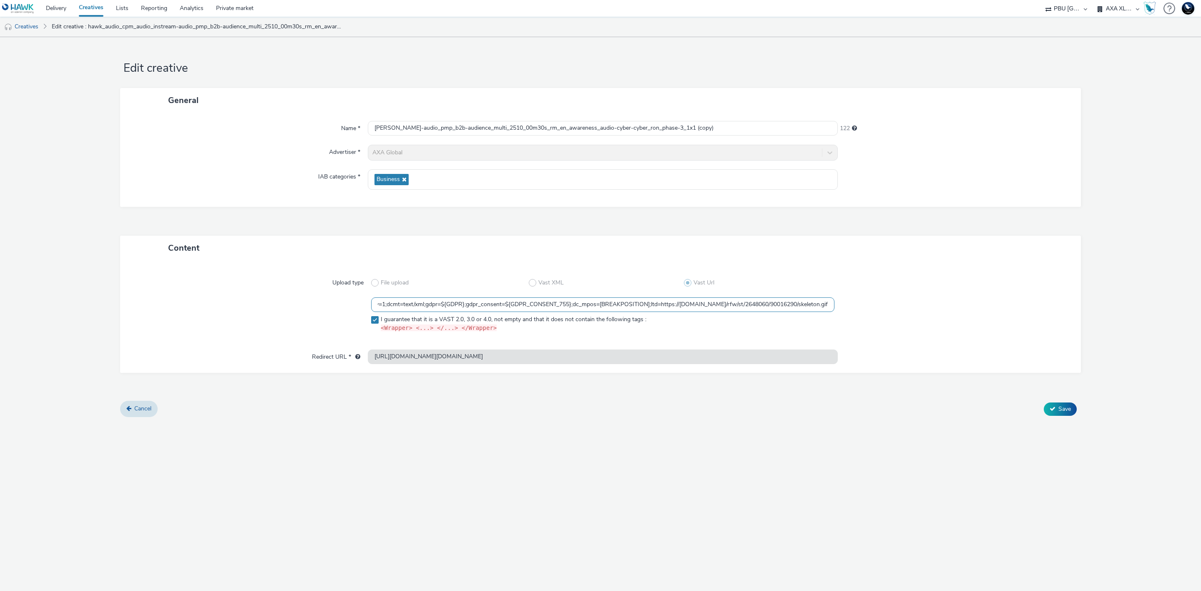
click at [802, 307] on input "https://[DOMAIN_NAME]/ddm/pfadx/N105603.5708028HAWKAXAXL/B34007638.431063244;sz…" at bounding box center [602, 304] width 463 height 15
click at [776, 302] on input "https://[DOMAIN_NAME]/ddm/pfadx/N105603.5708028HAWKAXAXL/B34007638.431063244;sz…" at bounding box center [602, 304] width 463 height 15
drag, startPoint x: 776, startPoint y: 302, endPoint x: 901, endPoint y: 296, distance: 125.7
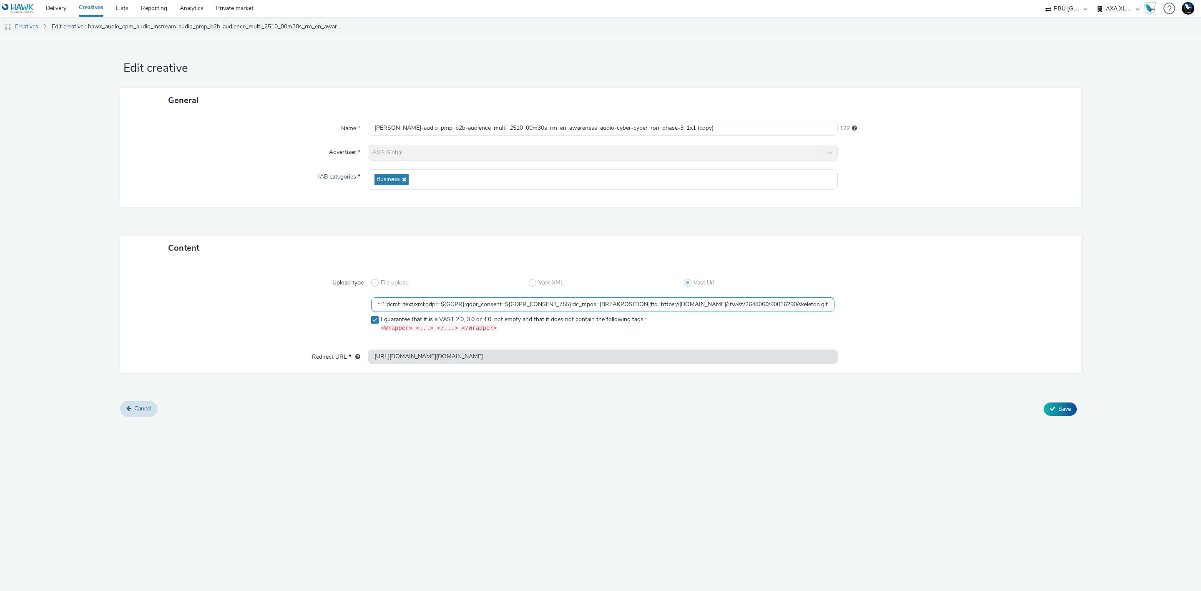
click at [901, 296] on div "Upload type File upload Vast XML Vast Url https://[DOMAIN_NAME]/ddm/pfadx/N1056…" at bounding box center [600, 309] width 944 height 80
click at [776, 308] on input "https://[DOMAIN_NAME]/ddm/pfadx/N105603.5708028HAWKAXAXL/B34007638.431063244;sz…" at bounding box center [602, 304] width 463 height 15
drag, startPoint x: 638, startPoint y: 305, endPoint x: 867, endPoint y: 288, distance: 229.6
click at [867, 288] on div "Upload type File upload Vast XML Vast Url https://[DOMAIN_NAME]/ddm/pfadx/N1056…" at bounding box center [600, 309] width 944 height 80
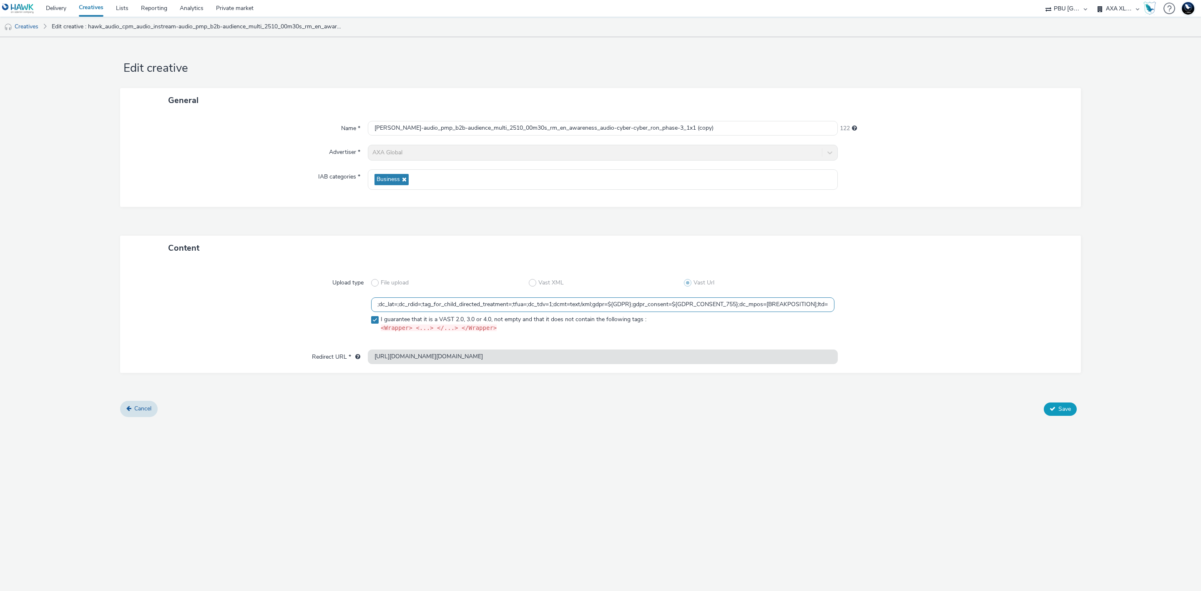
type input "https://[DOMAIN_NAME]/ddm/pfadx/N105603.5708028HAWKAXAXL/B34007638.431063244;sz…"
click at [1054, 407] on icon at bounding box center [1053, 409] width 6 height 6
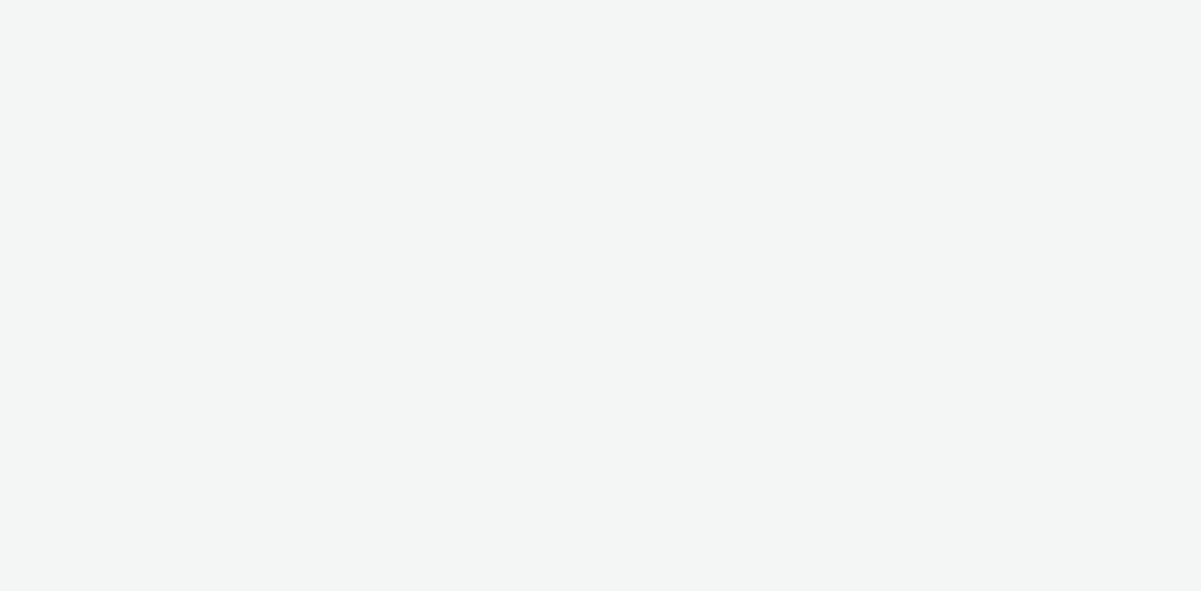
select select "38ed0f18-cbca-4106-be45-330e11e5f0af"
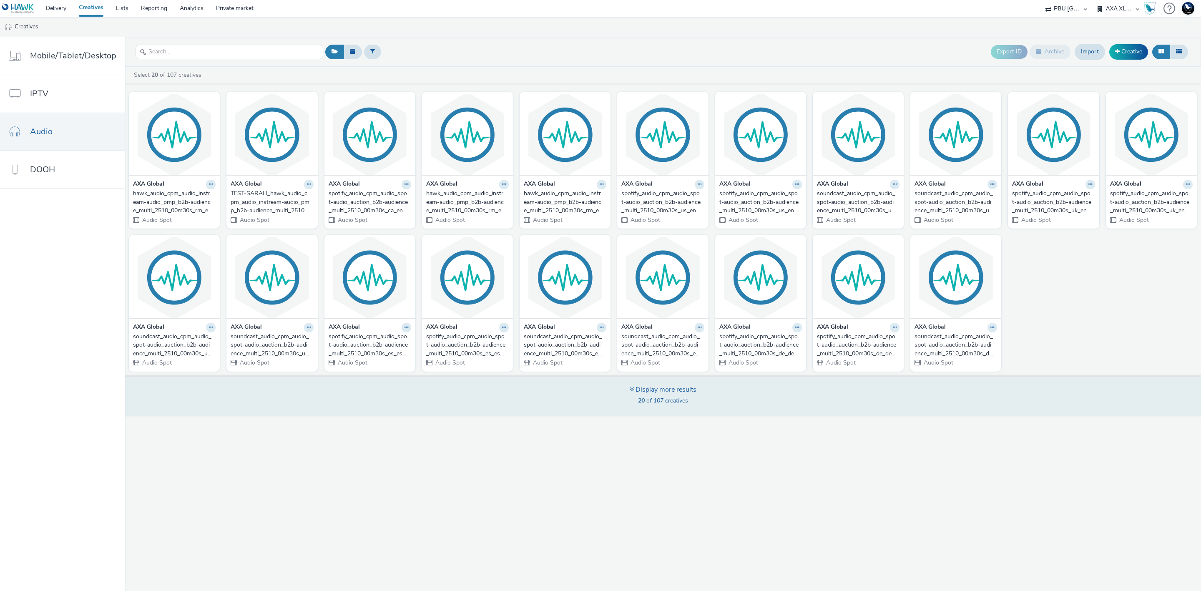
click at [673, 393] on div "Display more results" at bounding box center [663, 390] width 67 height 10
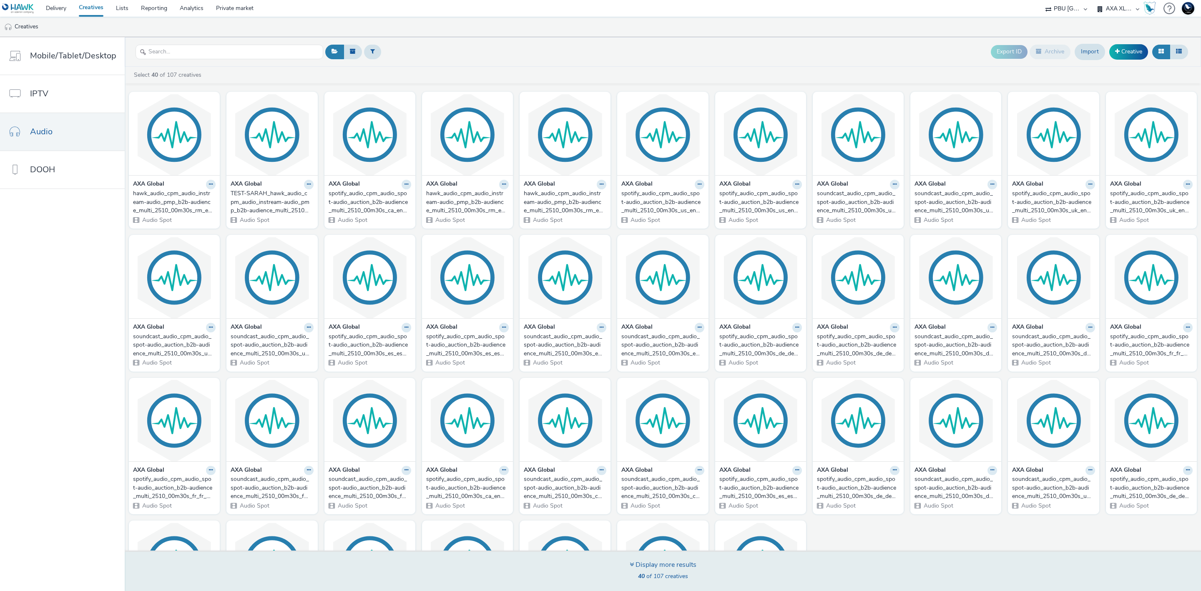
scroll to position [113, 0]
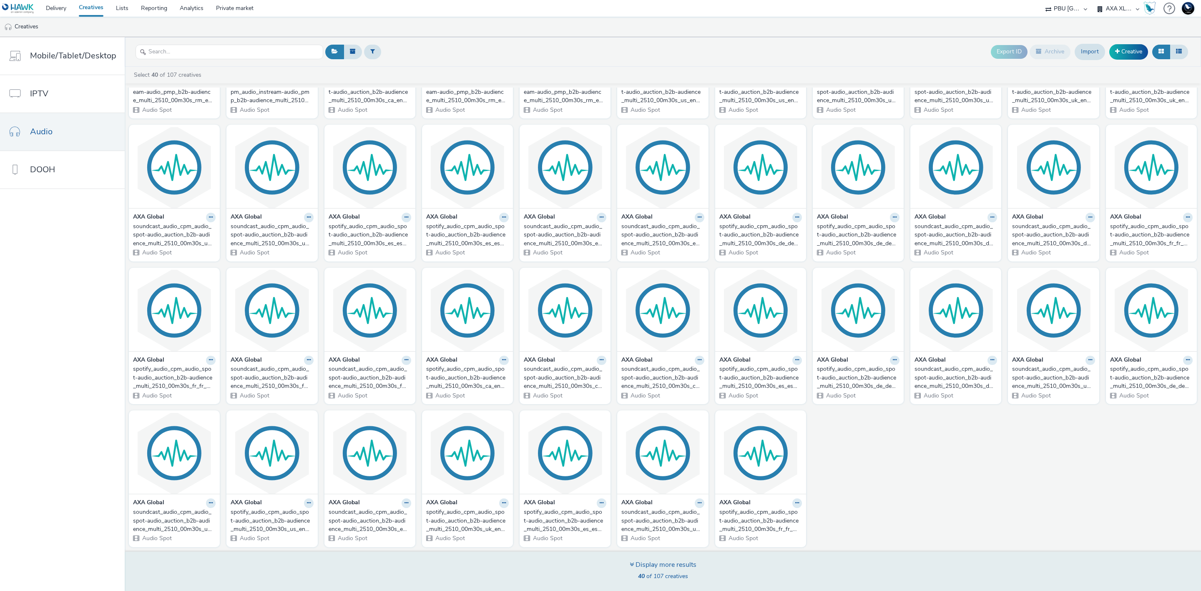
click at [675, 574] on span "40 of 107 creatives" at bounding box center [663, 576] width 50 height 8
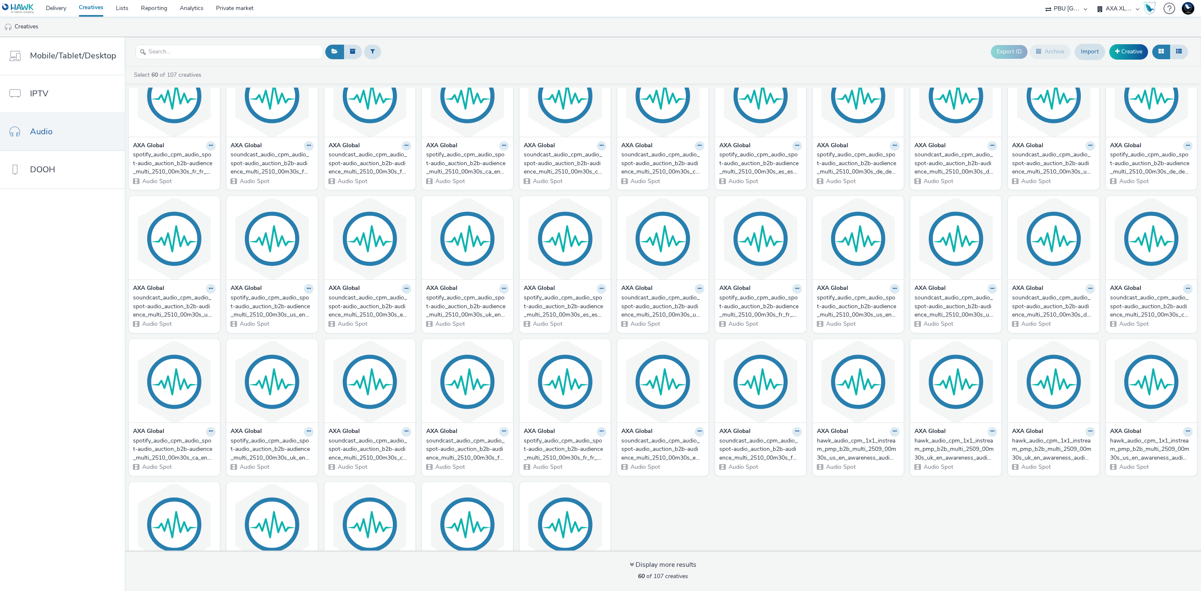
scroll to position [401, 0]
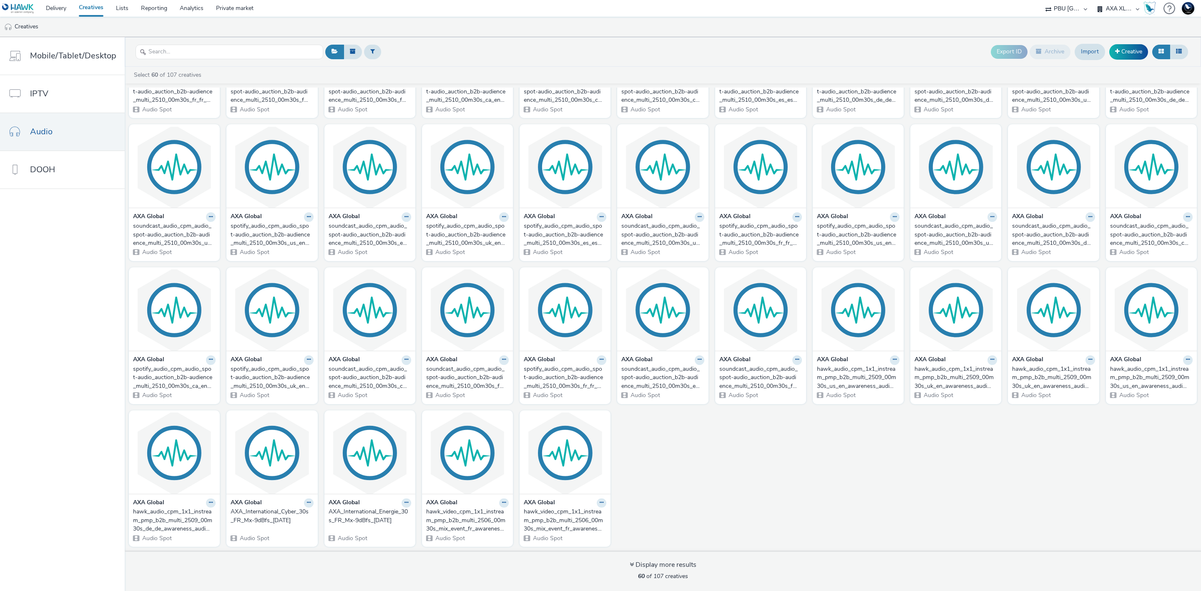
click at [578, 379] on div "spotify_audio_cpm_audio_spot-audio_auction_b2b-audience_multi_2510_00m30s_fr_fr…" at bounding box center [563, 377] width 79 height 25
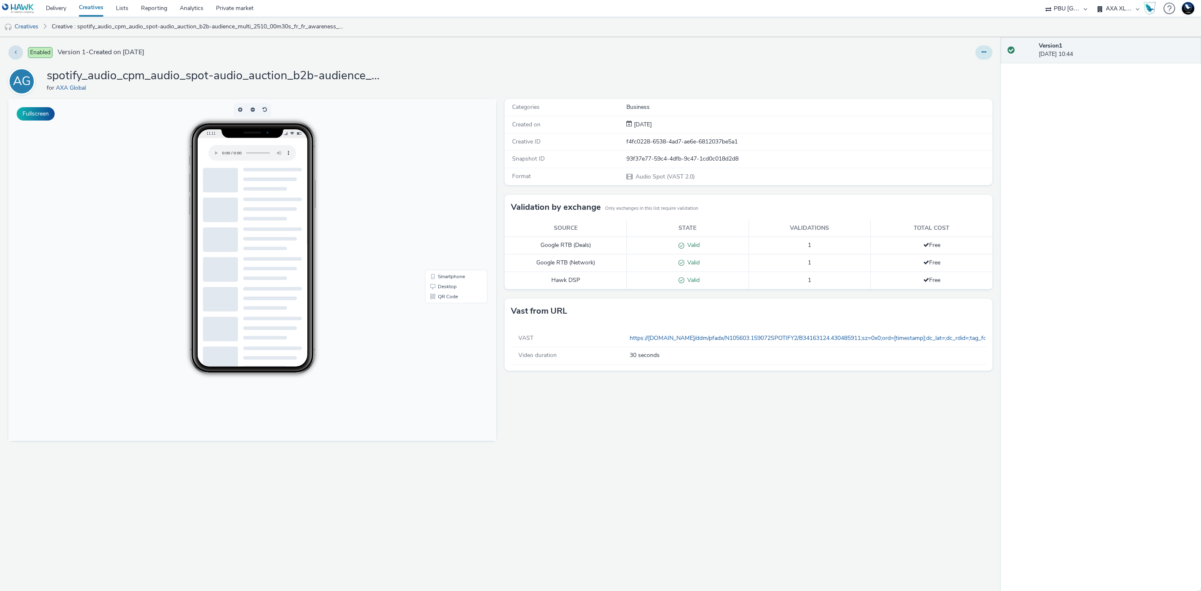
click at [977, 53] on button at bounding box center [984, 52] width 17 height 14
click at [954, 69] on link "Edit" at bounding box center [961, 69] width 63 height 17
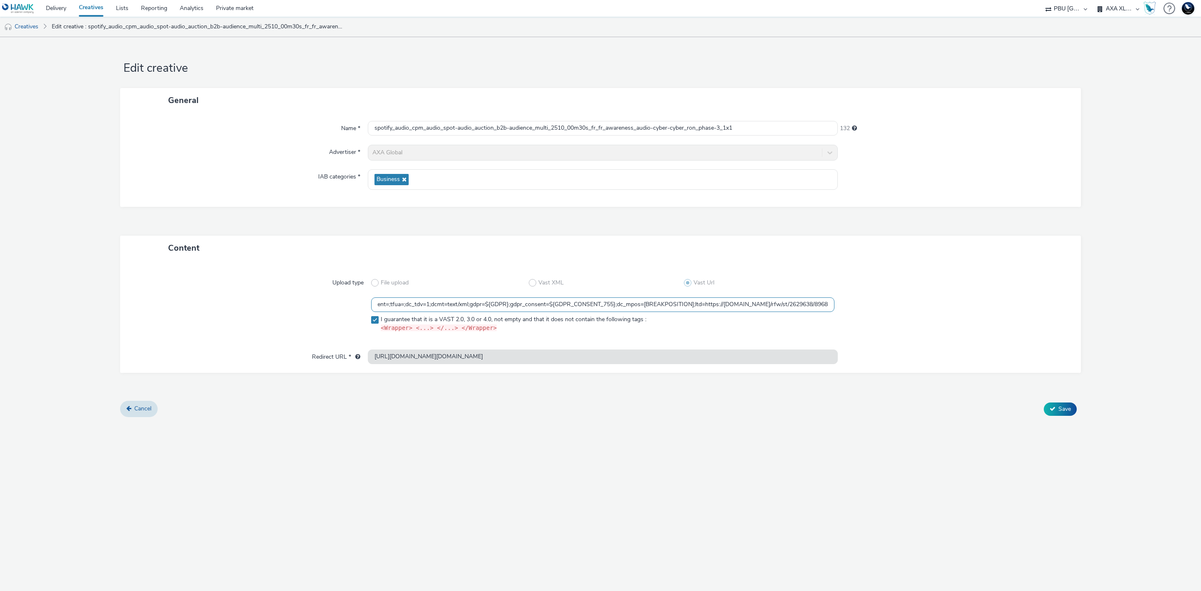
scroll to position [0, 494]
drag, startPoint x: 793, startPoint y: 304, endPoint x: 898, endPoint y: 283, distance: 107.2
click at [898, 283] on div "Upload type File upload Vast XML Vast Url https://[DOMAIN_NAME]/ddm/pfadx/N1056…" at bounding box center [600, 309] width 944 height 80
click at [898, 283] on div at bounding box center [951, 282] width 232 height 15
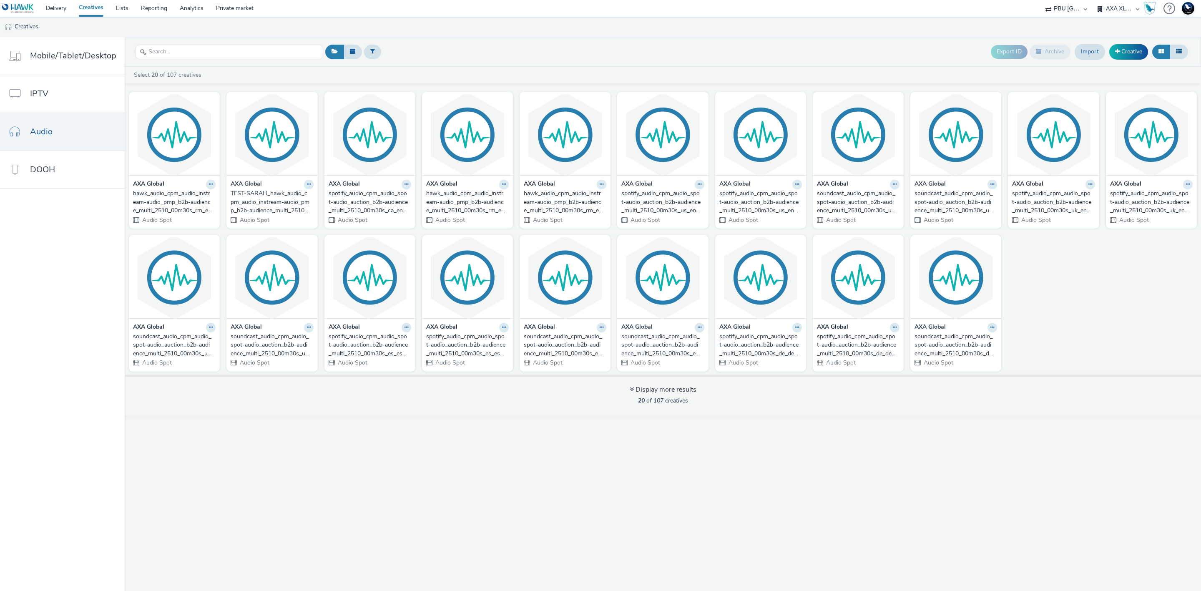
click at [724, 395] on div "Display more results 20 of 107 creatives" at bounding box center [663, 395] width 1082 height 40
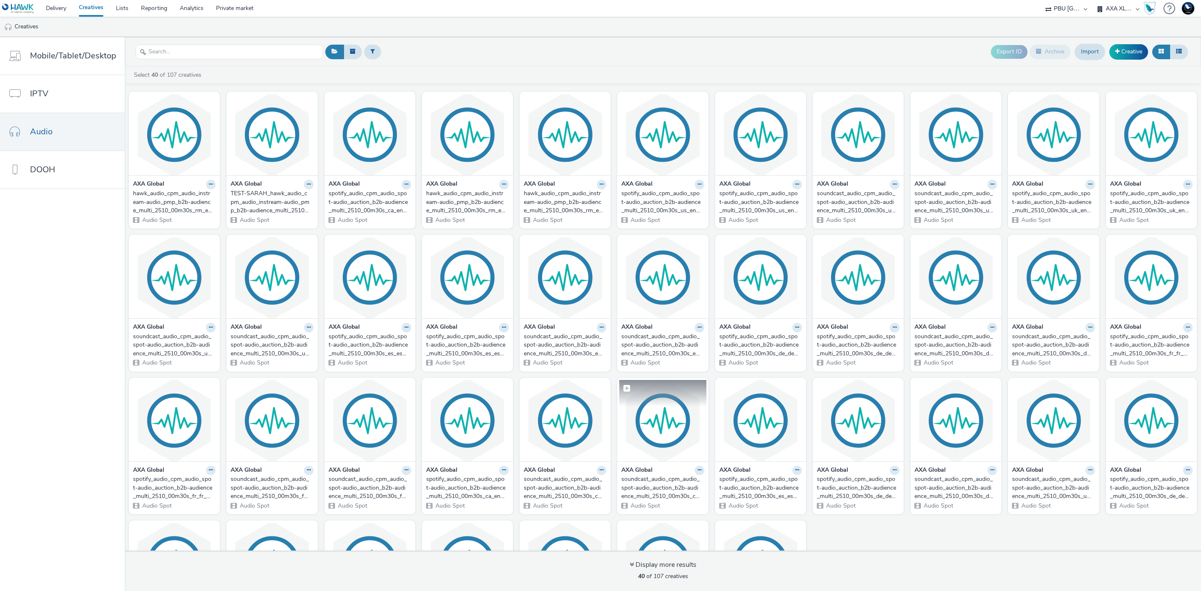
scroll to position [113, 0]
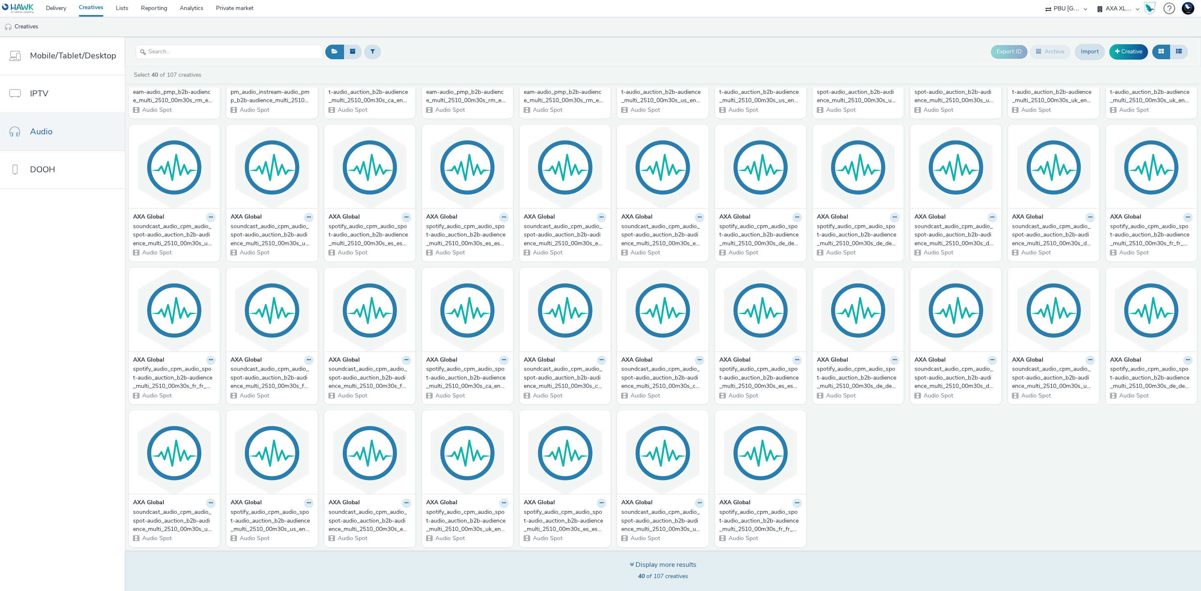
click at [671, 577] on span "40 of 107 creatives" at bounding box center [663, 576] width 50 height 8
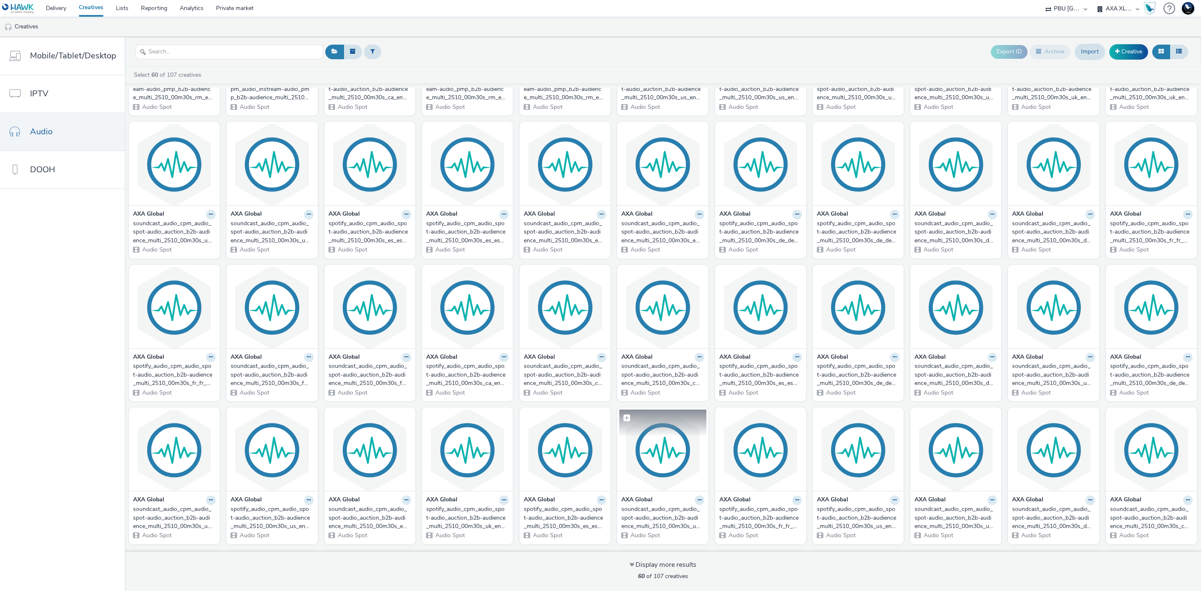
scroll to position [401, 0]
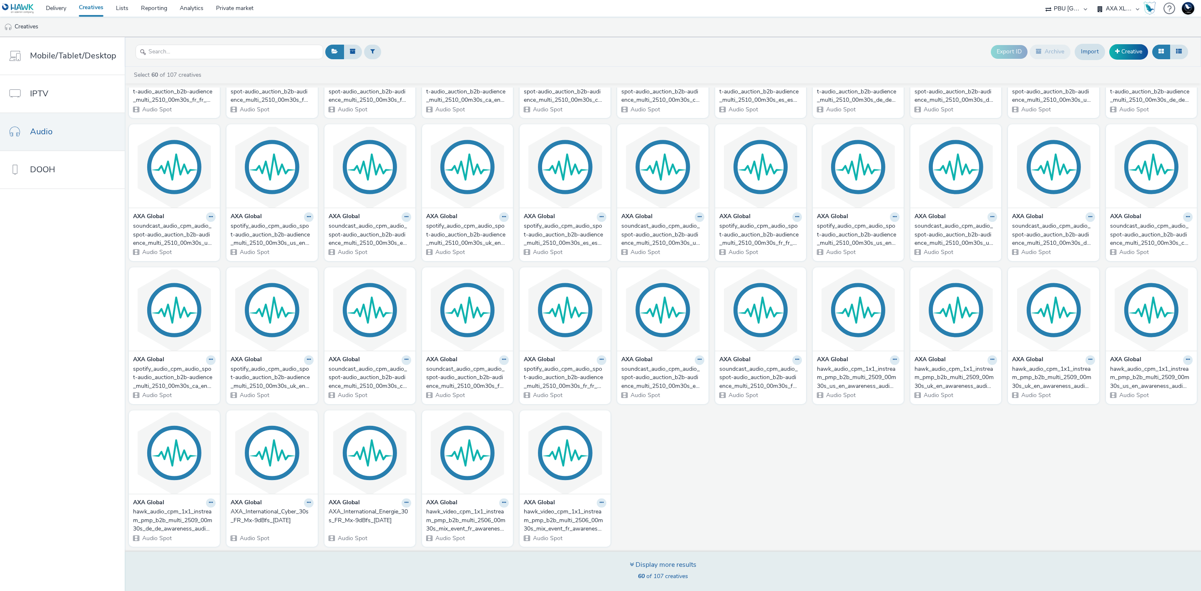
click at [658, 573] on span "60 of 107 creatives" at bounding box center [663, 576] width 50 height 8
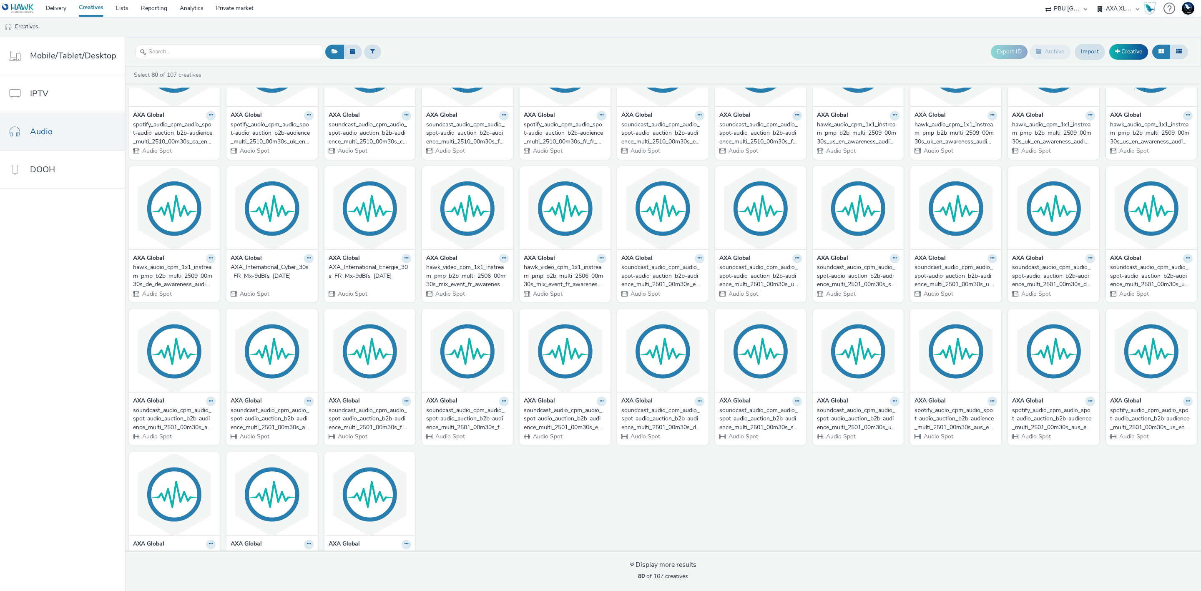
scroll to position [688, 0]
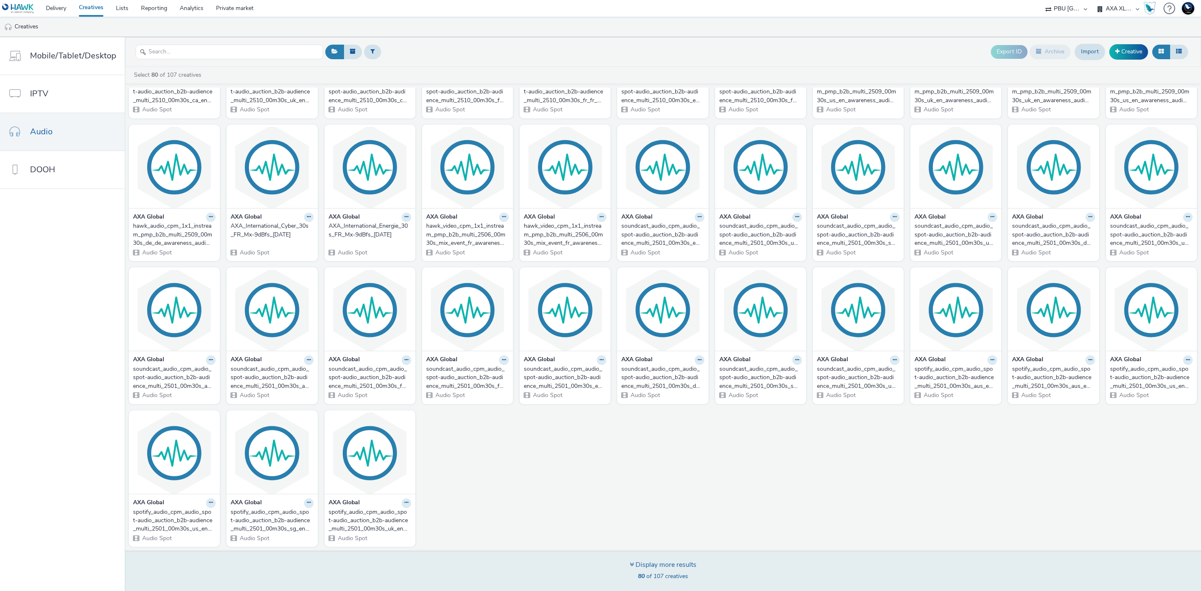
click at [659, 565] on div "Display more results" at bounding box center [663, 565] width 67 height 10
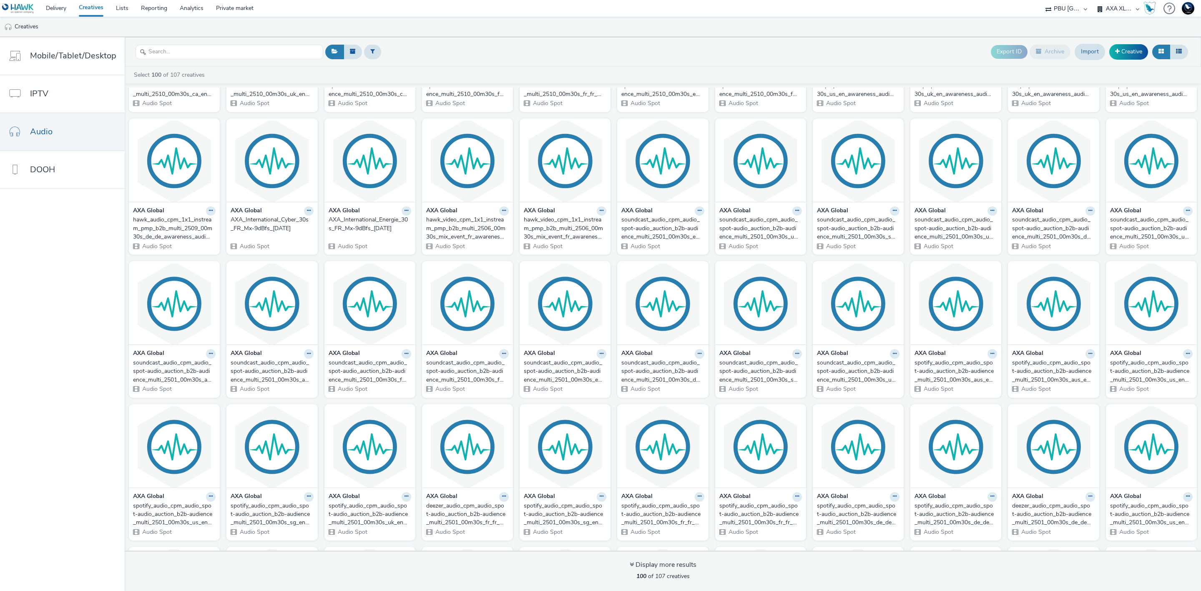
scroll to position [975, 0]
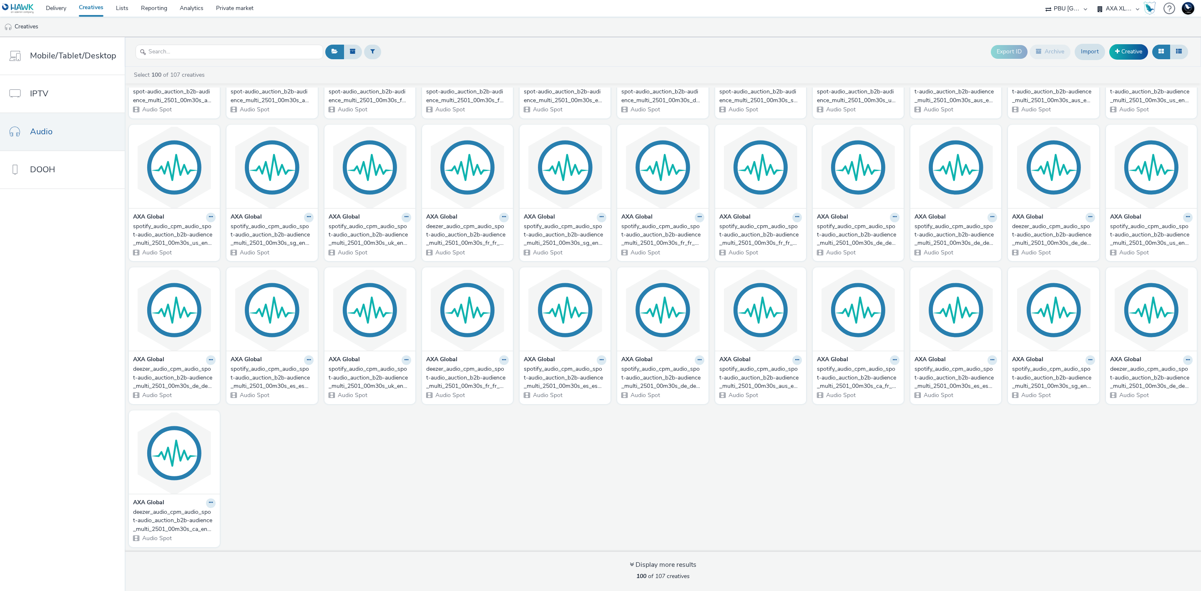
click at [1130, 376] on div "deezer_audio_cpm_audio_spot-audio_auction_b2b-audience_multi_2501_00m30s_de_de_…" at bounding box center [1149, 377] width 79 height 25
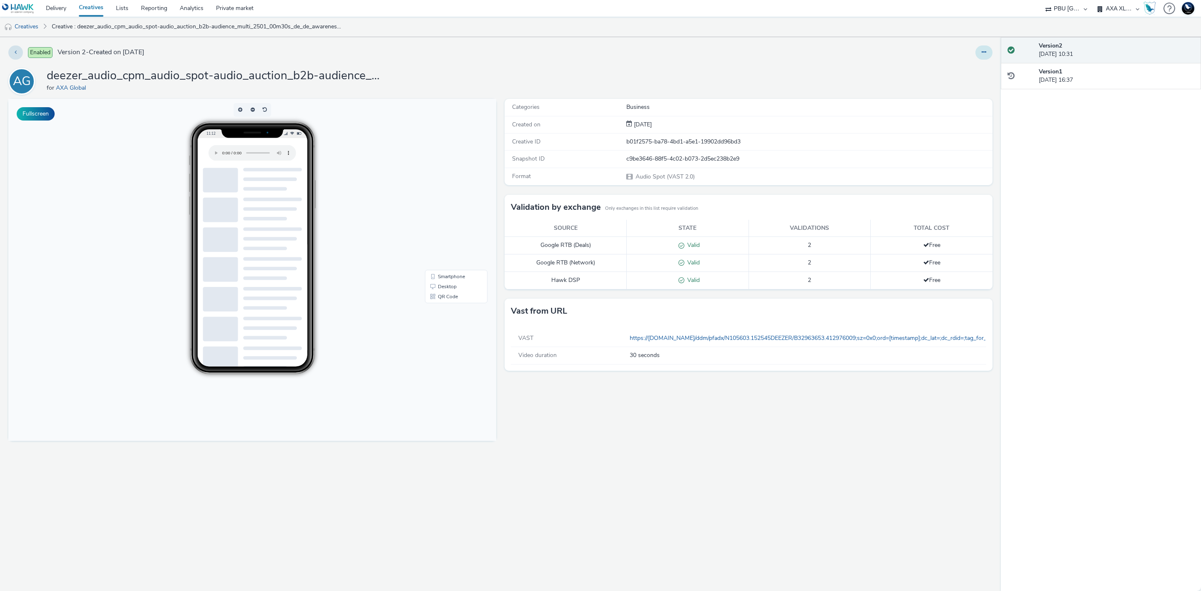
click at [985, 52] on icon at bounding box center [984, 52] width 5 height 6
click at [977, 65] on link "Edit" at bounding box center [961, 69] width 63 height 17
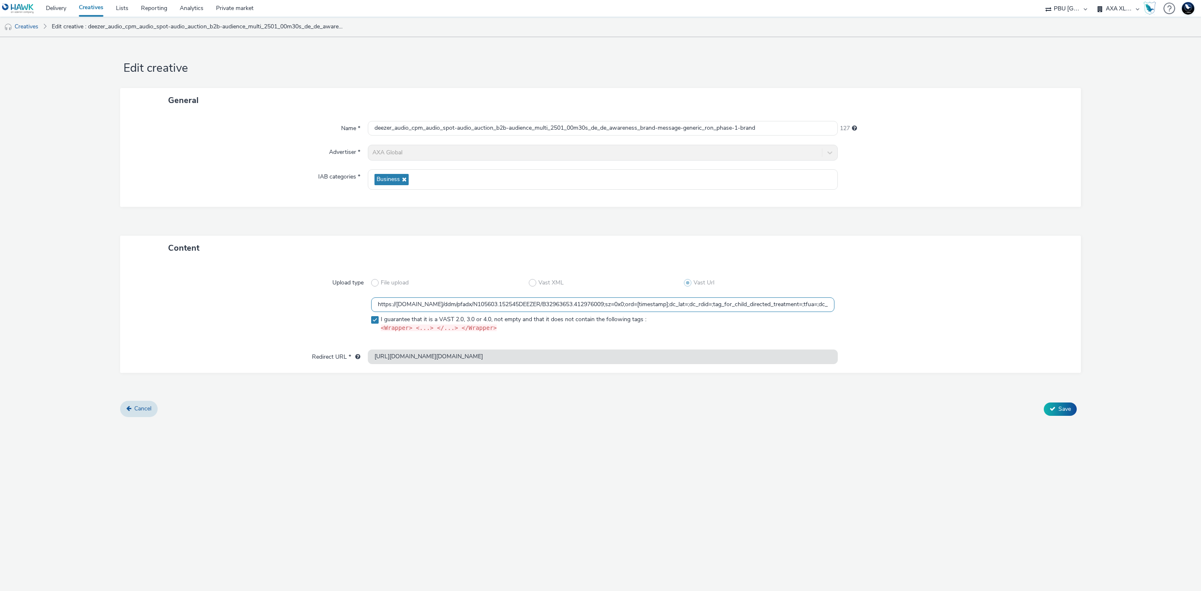
scroll to position [0, 170]
drag, startPoint x: 795, startPoint y: 303, endPoint x: 903, endPoint y: 287, distance: 109.7
click at [903, 287] on div "Upload type File upload Vast XML Vast Url https://[DOMAIN_NAME]/ddm/pfadx/N1056…" at bounding box center [600, 309] width 944 height 80
